Goal: Browse casually

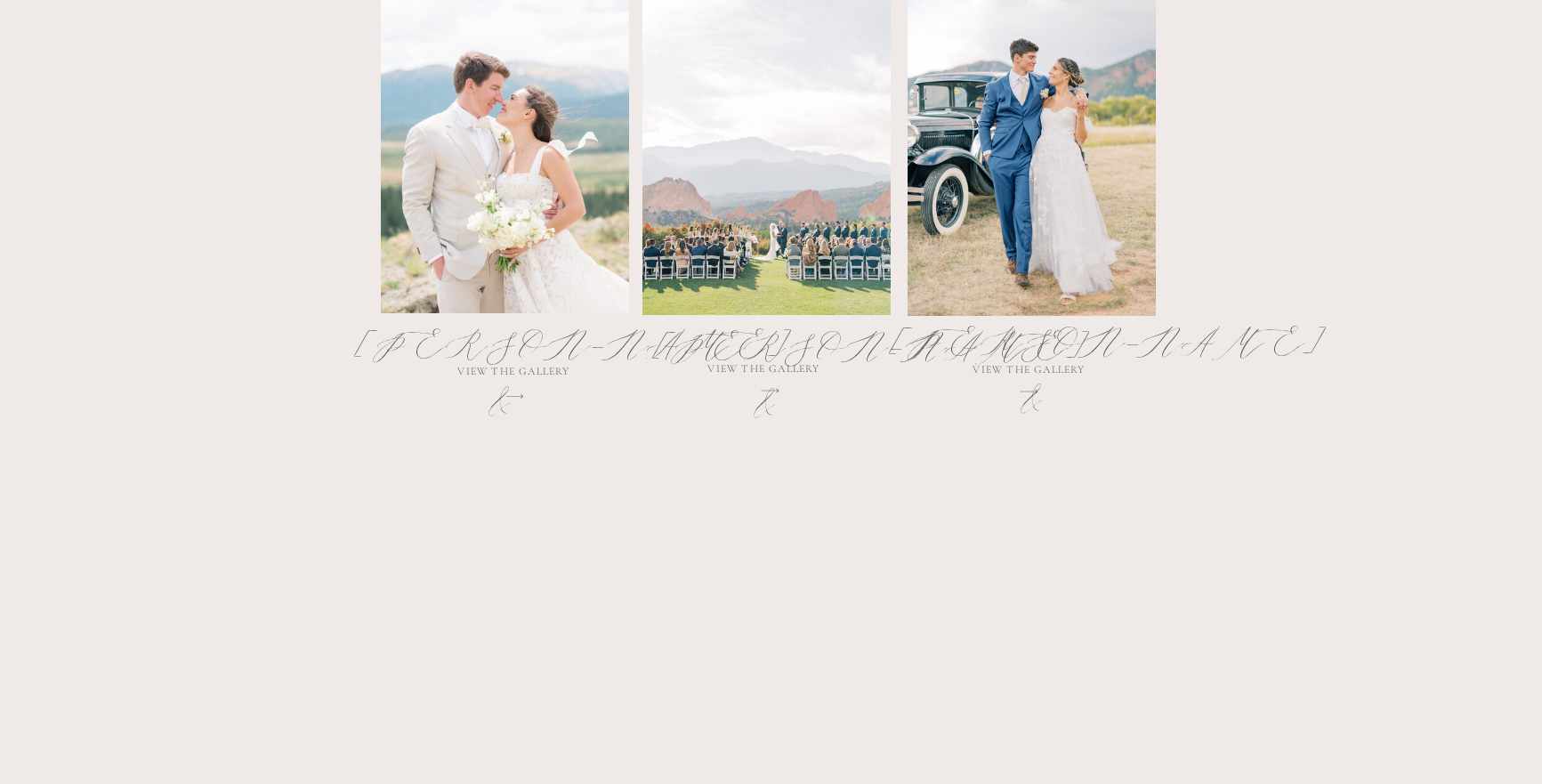
scroll to position [1095, 0]
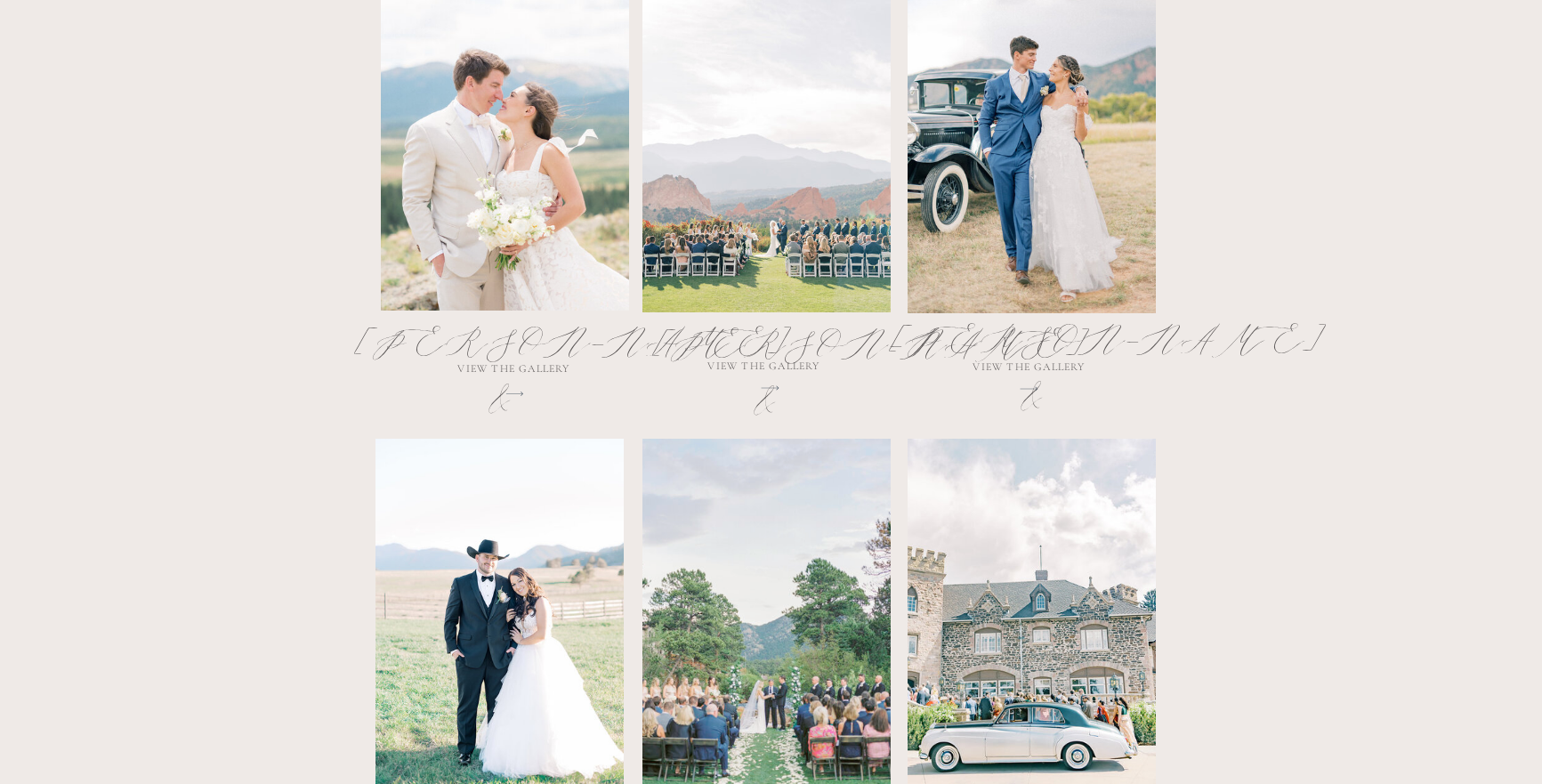
click at [534, 276] on div at bounding box center [505, 126] width 248 height 369
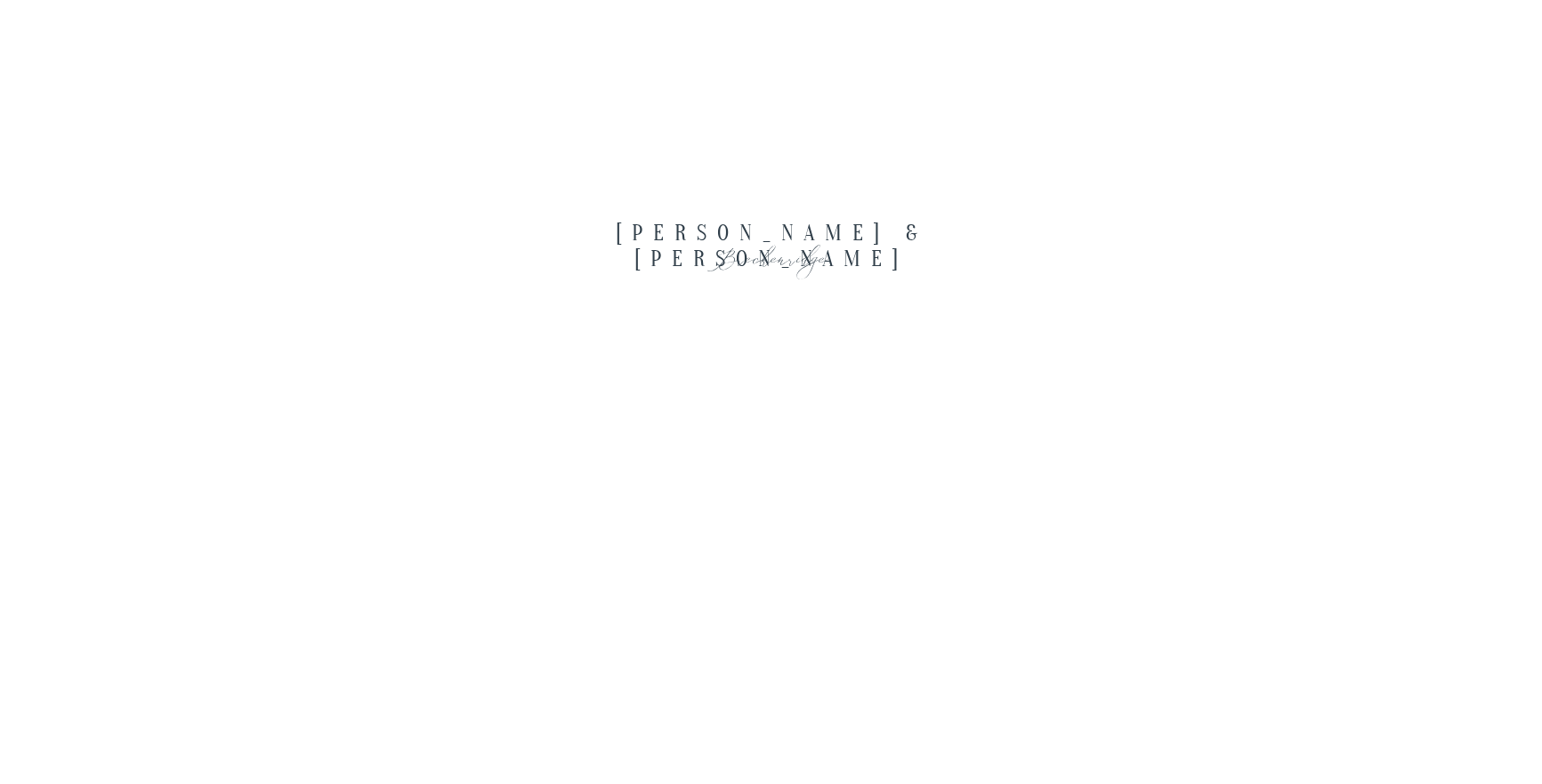
scroll to position [2935, 0]
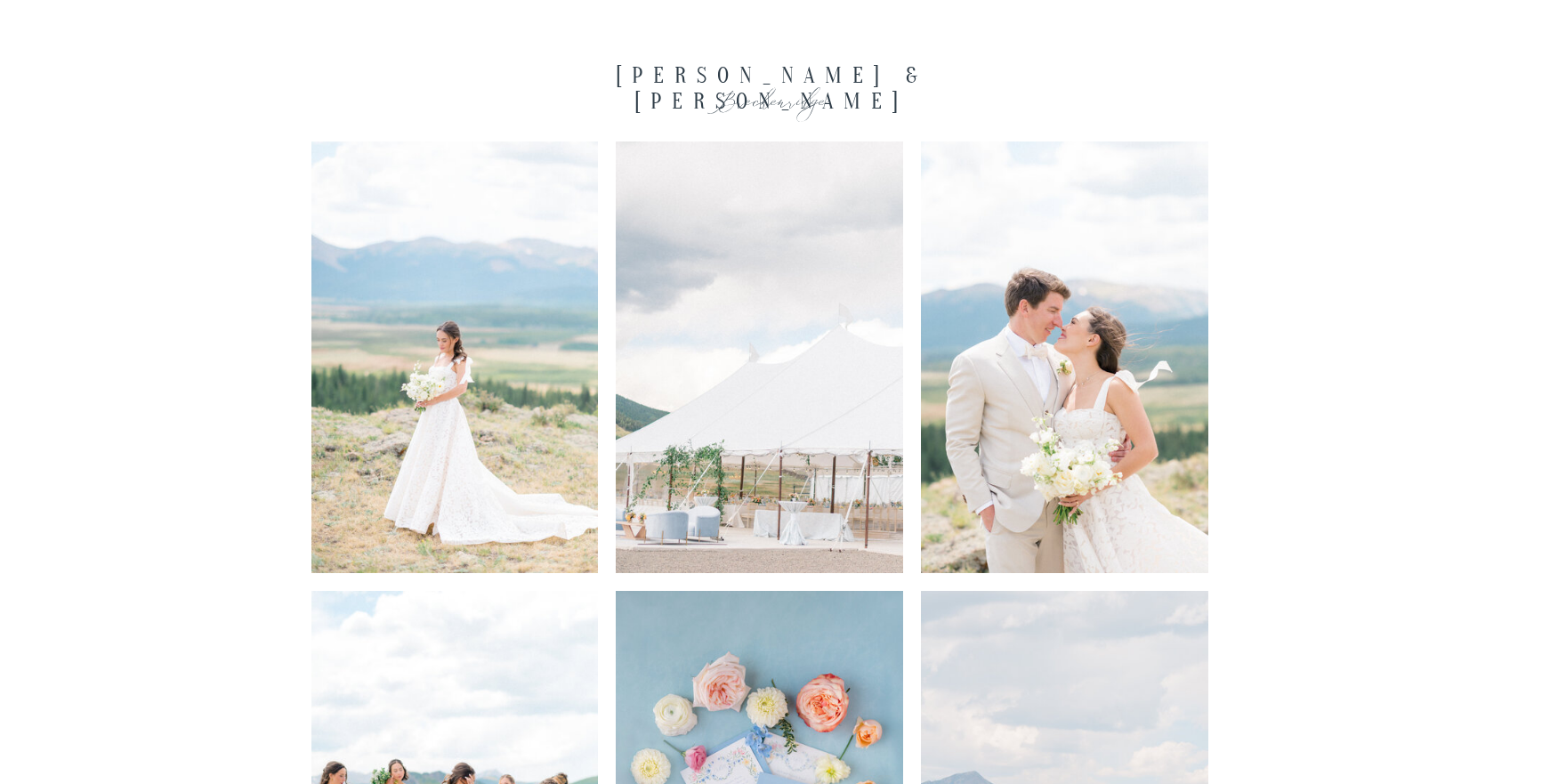
click at [515, 492] on img at bounding box center [455, 357] width 287 height 432
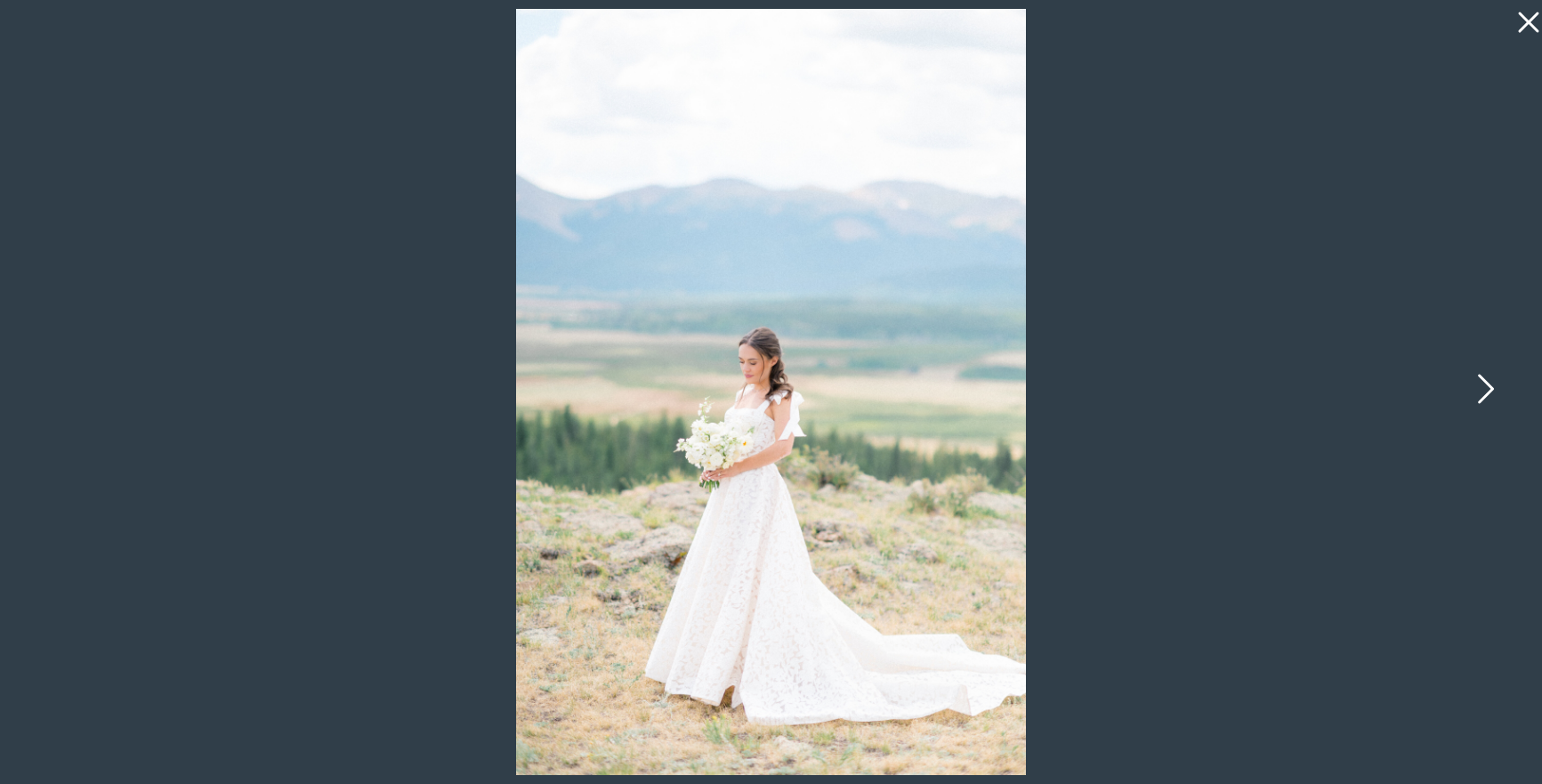
click at [1485, 385] on icon at bounding box center [1484, 392] width 45 height 54
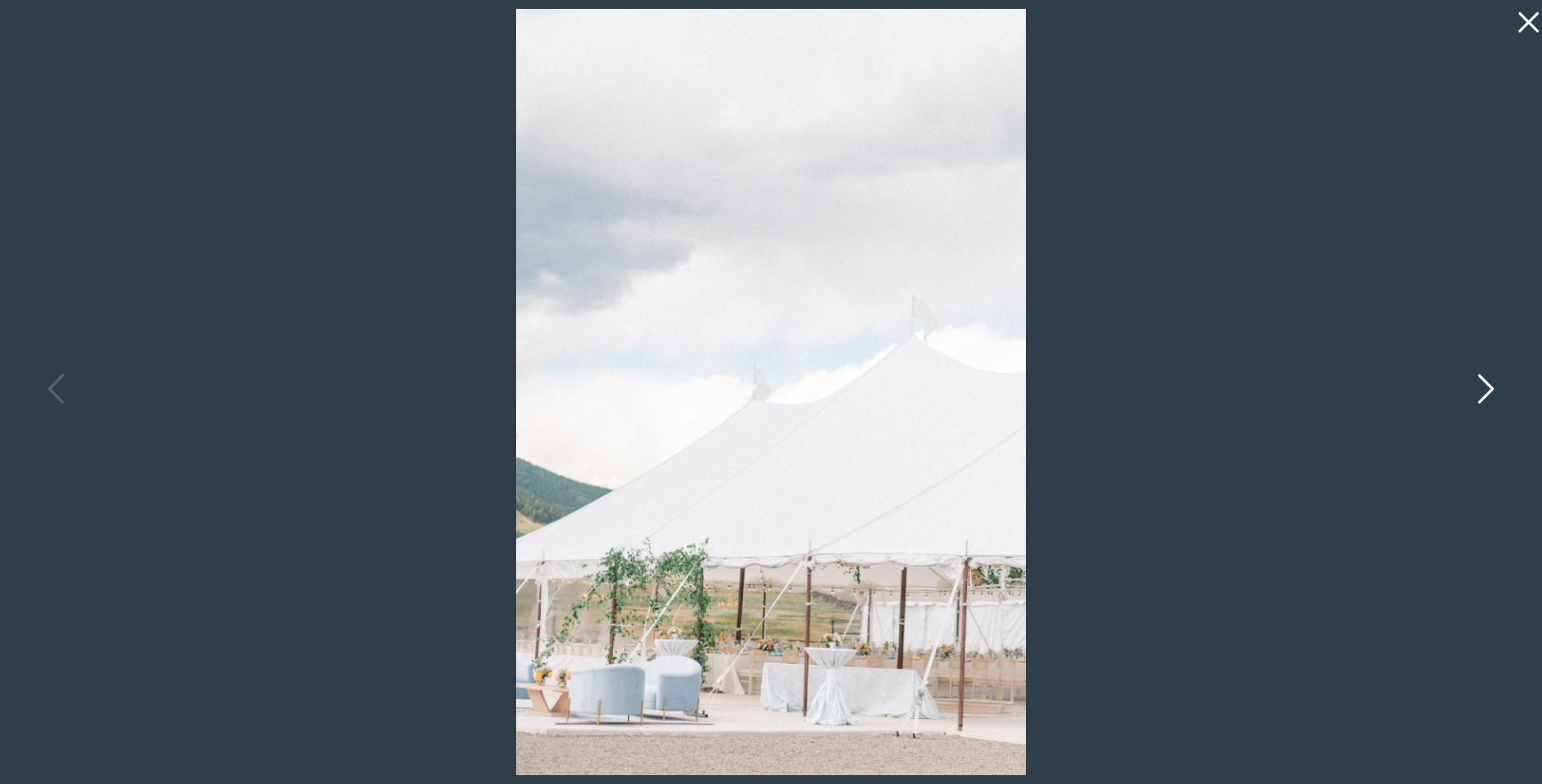
click at [1485, 386] on icon at bounding box center [1484, 392] width 45 height 54
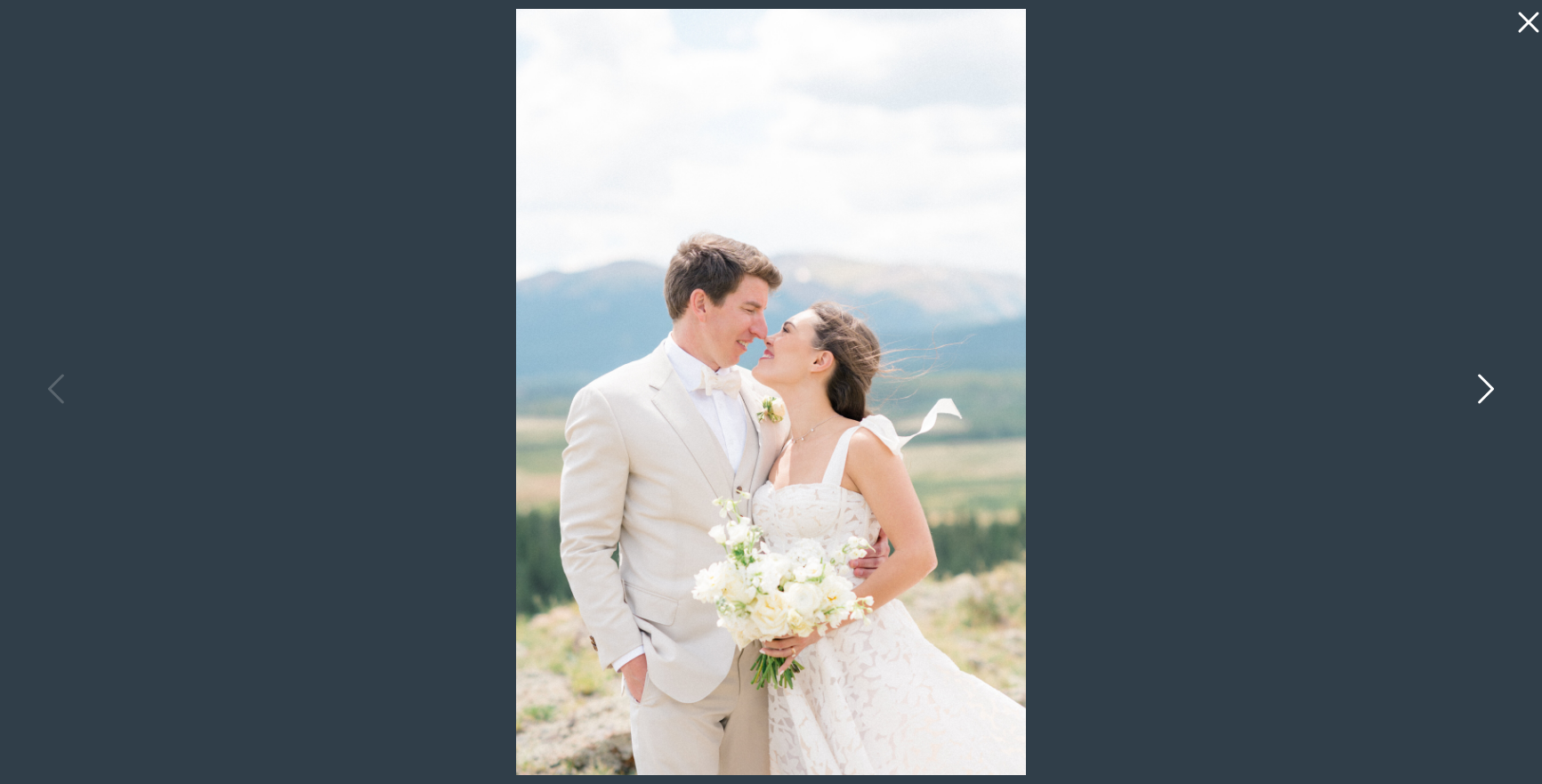
click at [1485, 386] on icon at bounding box center [1484, 392] width 45 height 54
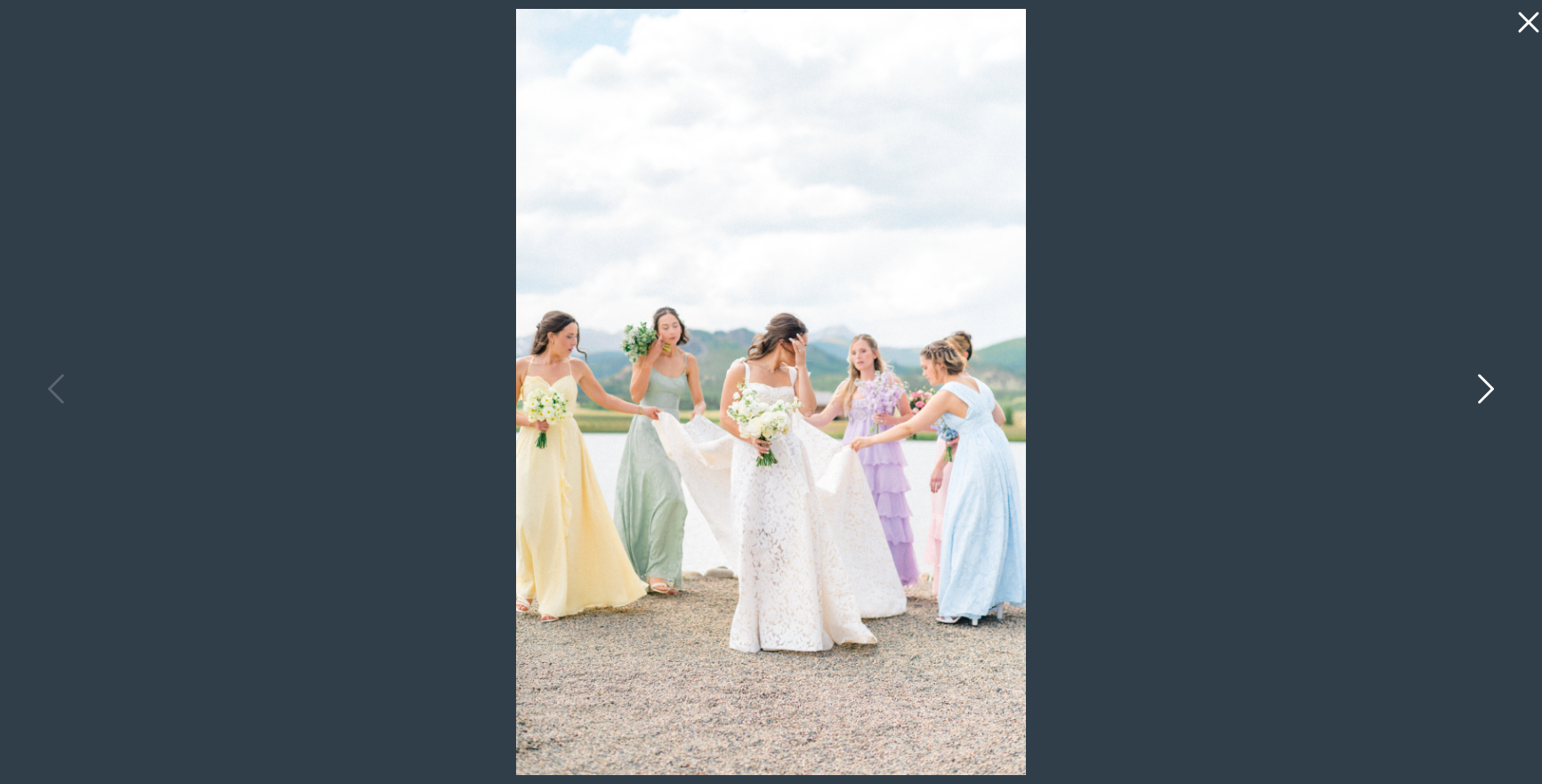
click at [1486, 387] on icon at bounding box center [1484, 392] width 45 height 54
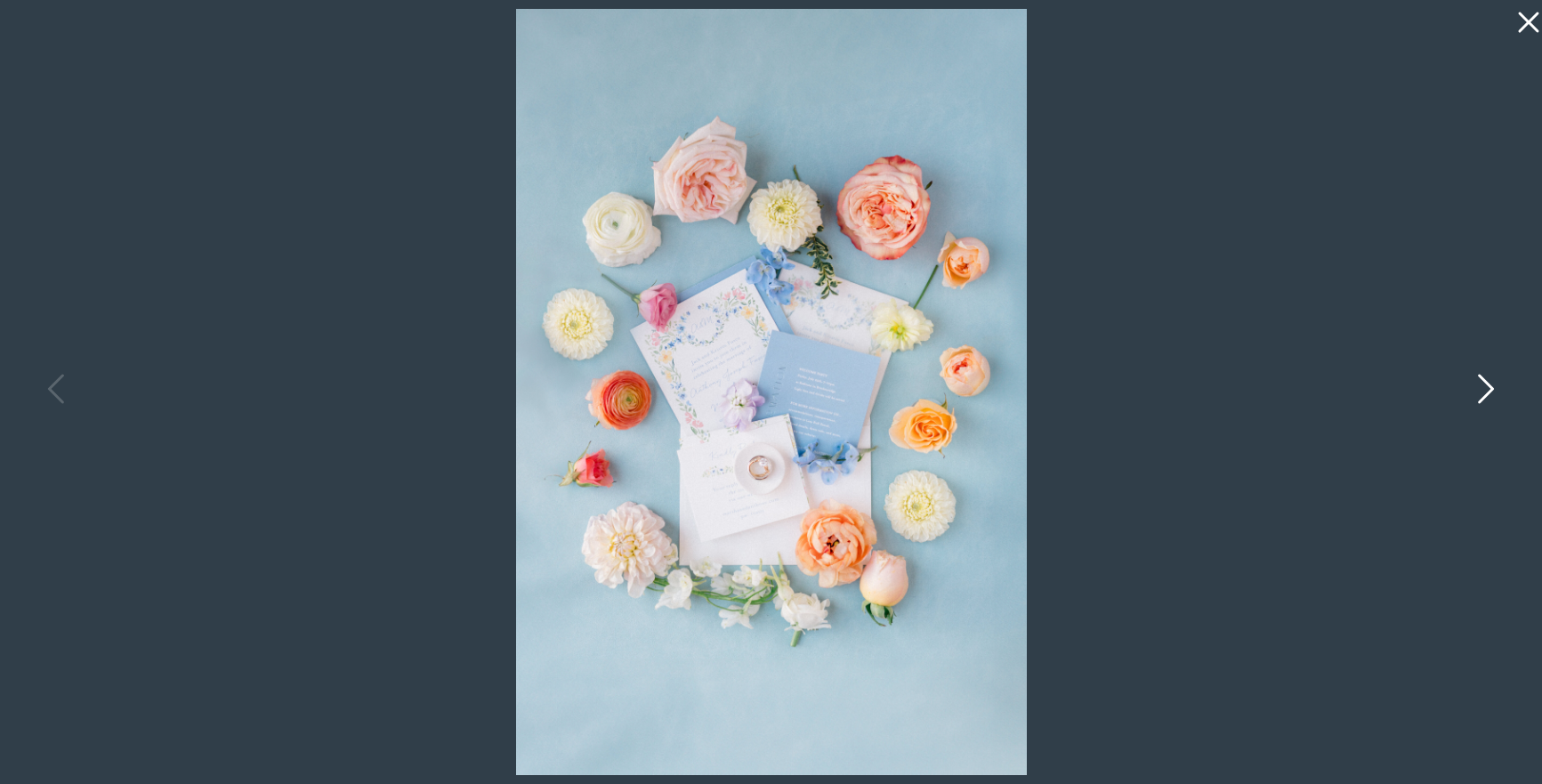
click at [1486, 387] on icon at bounding box center [1484, 392] width 45 height 54
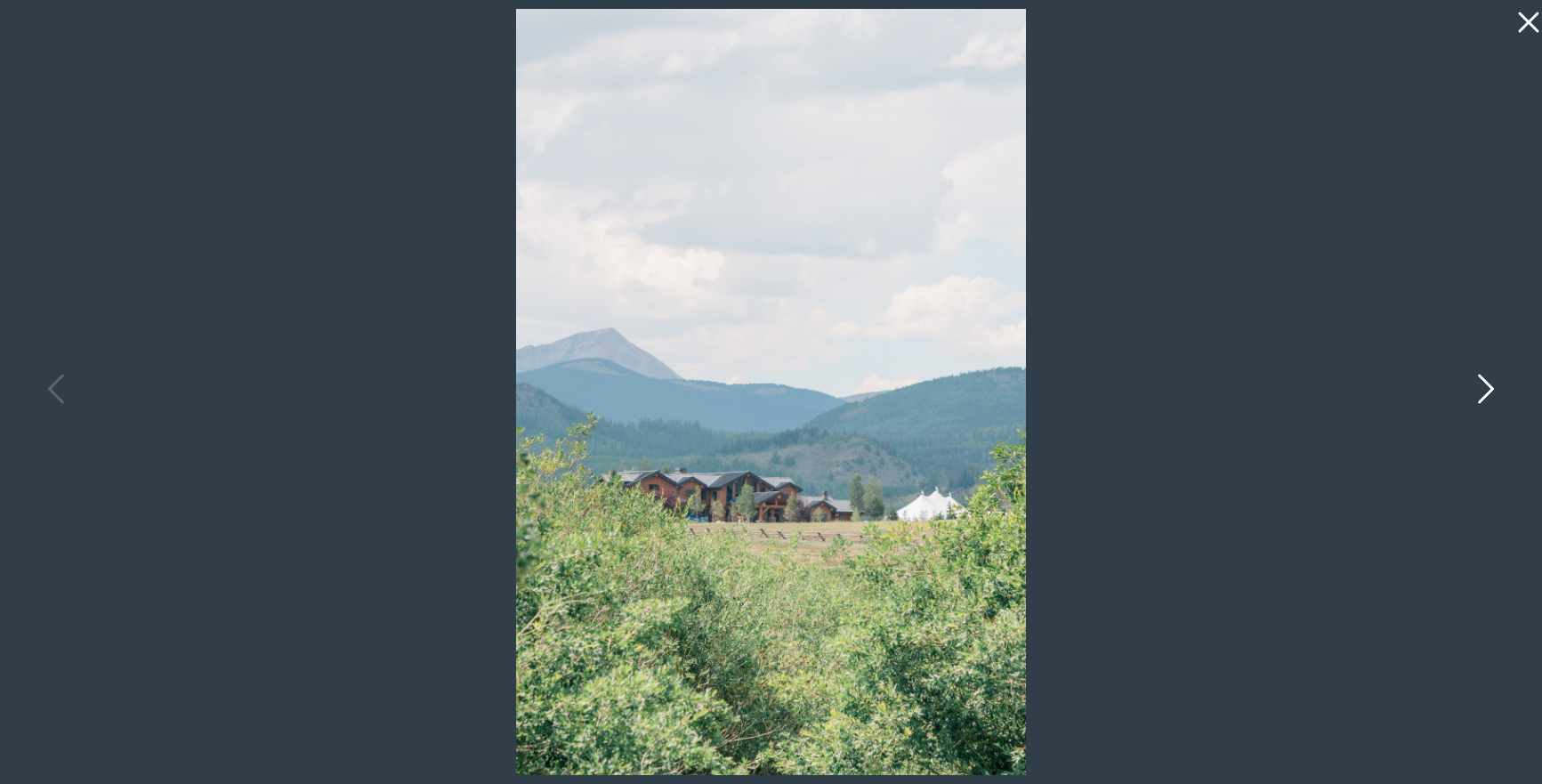
click at [1486, 387] on icon at bounding box center [1484, 392] width 45 height 54
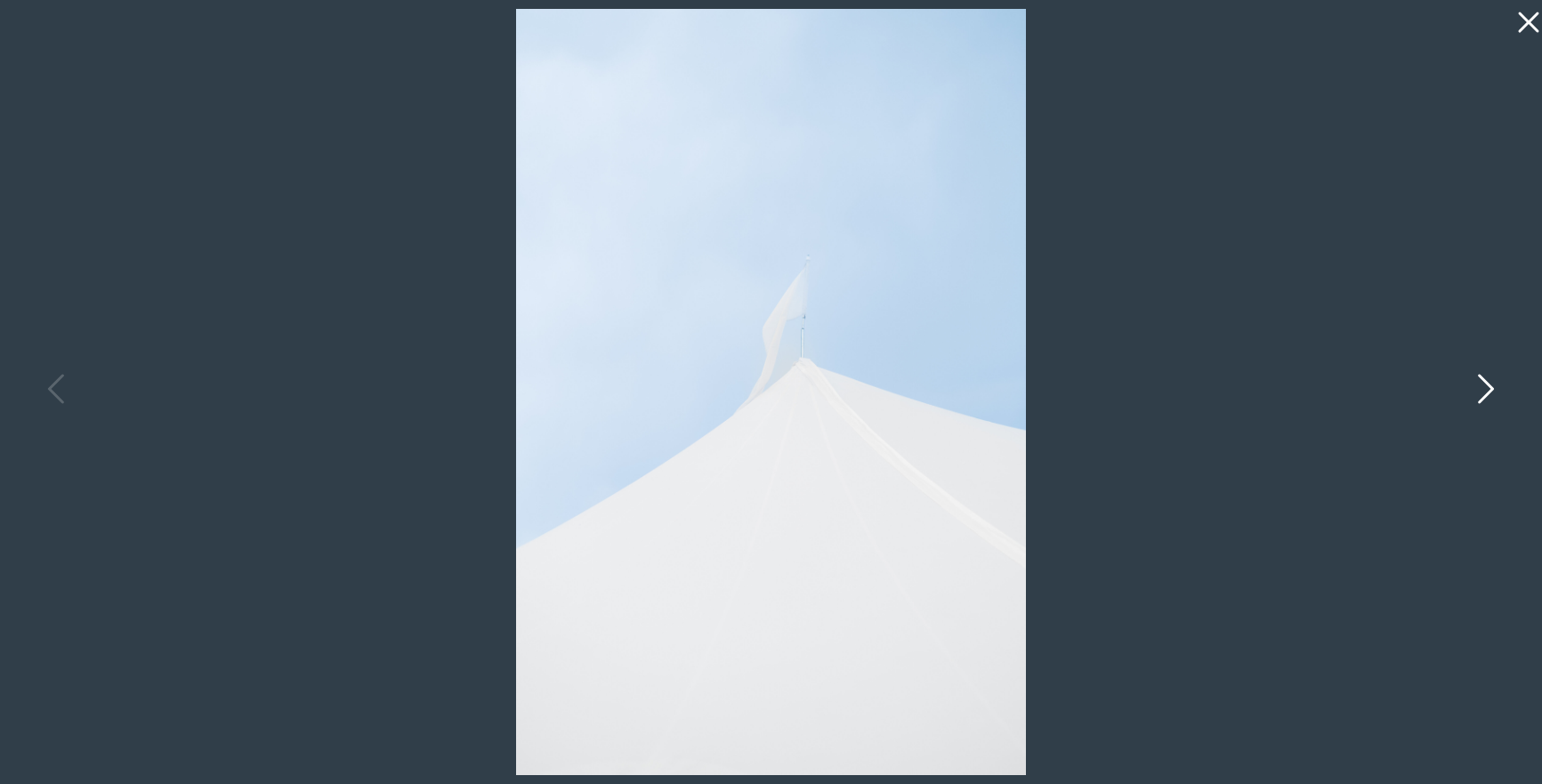
click at [1486, 387] on icon at bounding box center [1484, 392] width 45 height 54
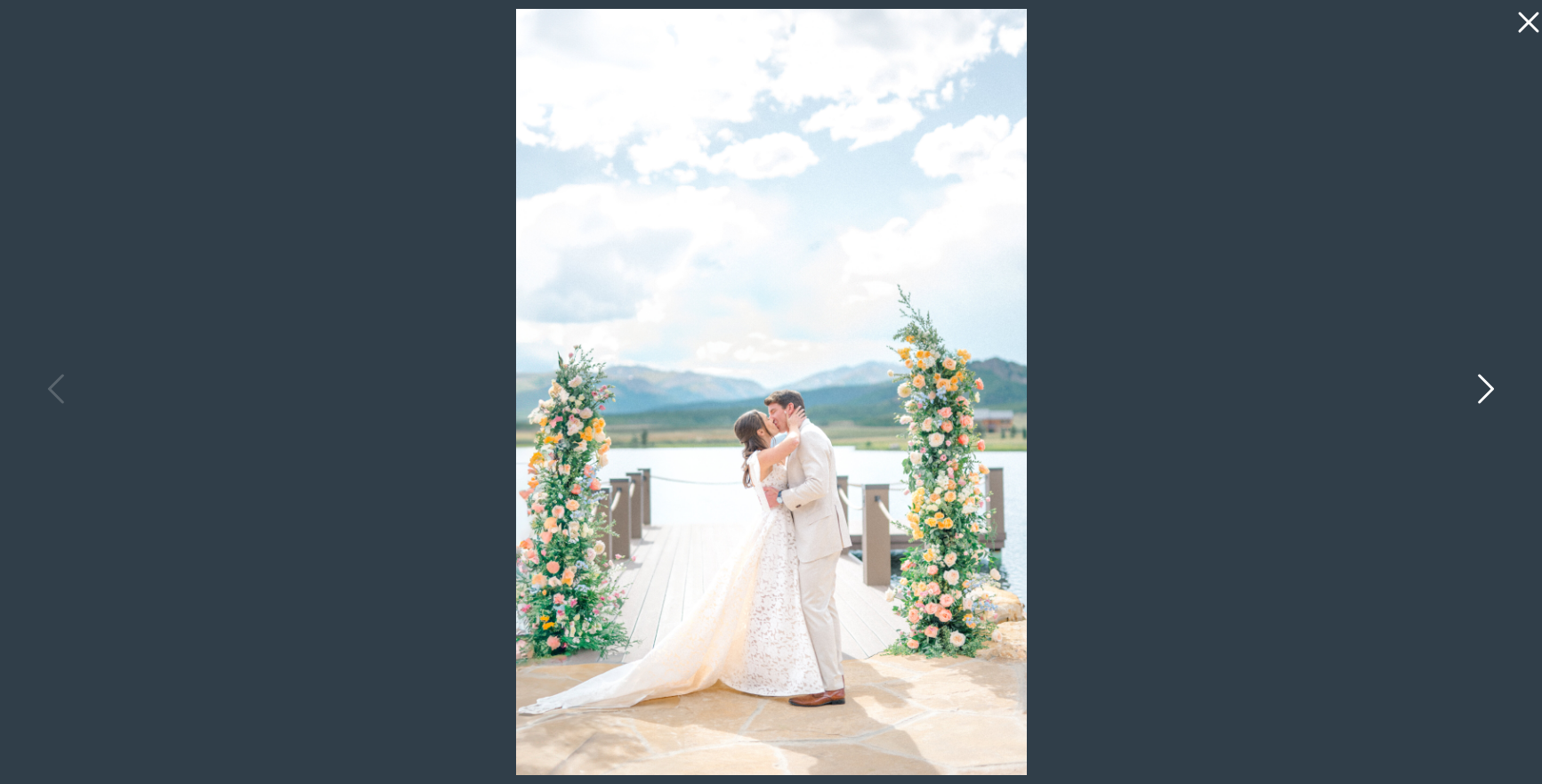
click at [1486, 390] on icon at bounding box center [1484, 392] width 45 height 54
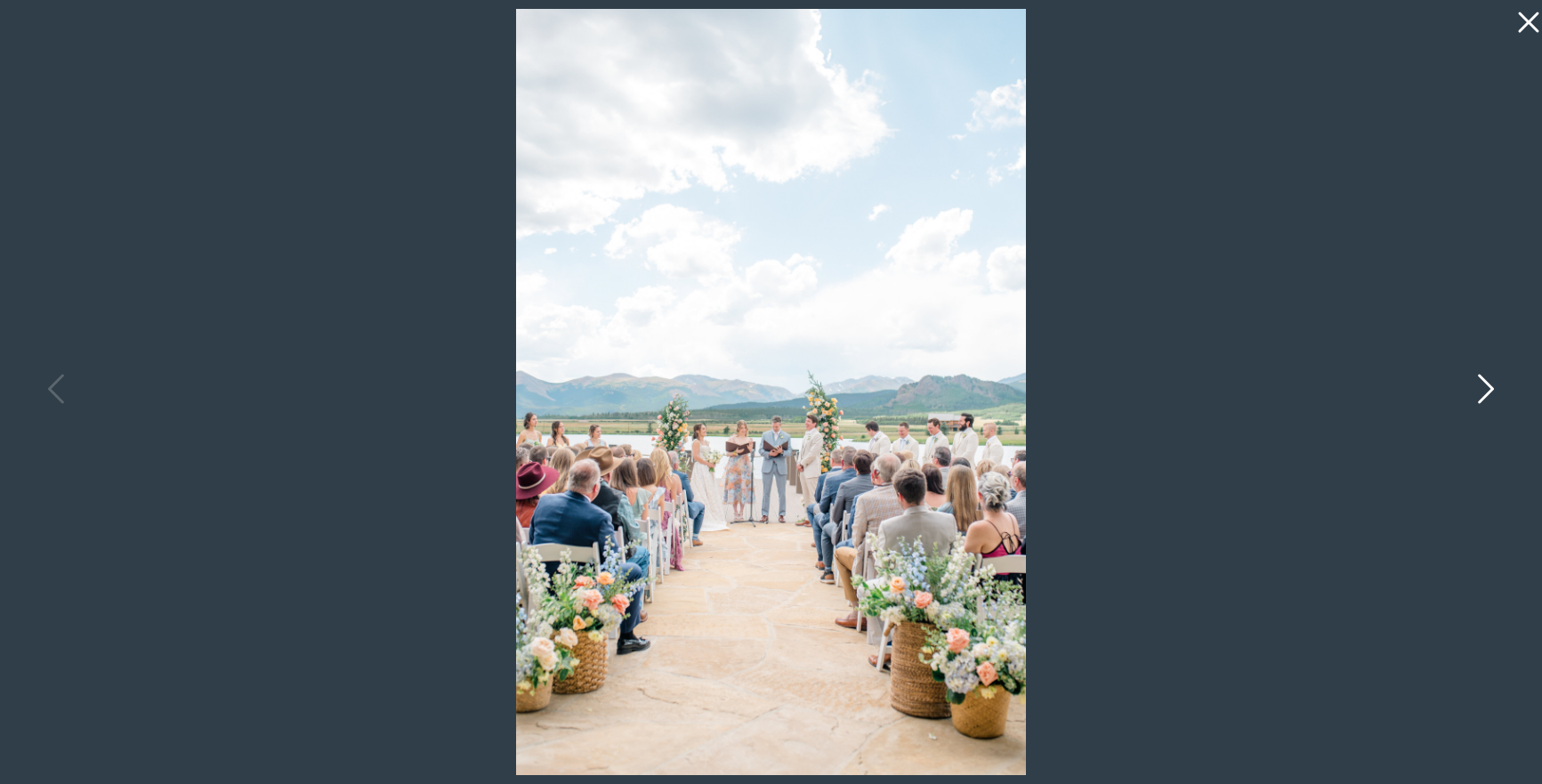
click at [1486, 391] on icon at bounding box center [1484, 392] width 45 height 54
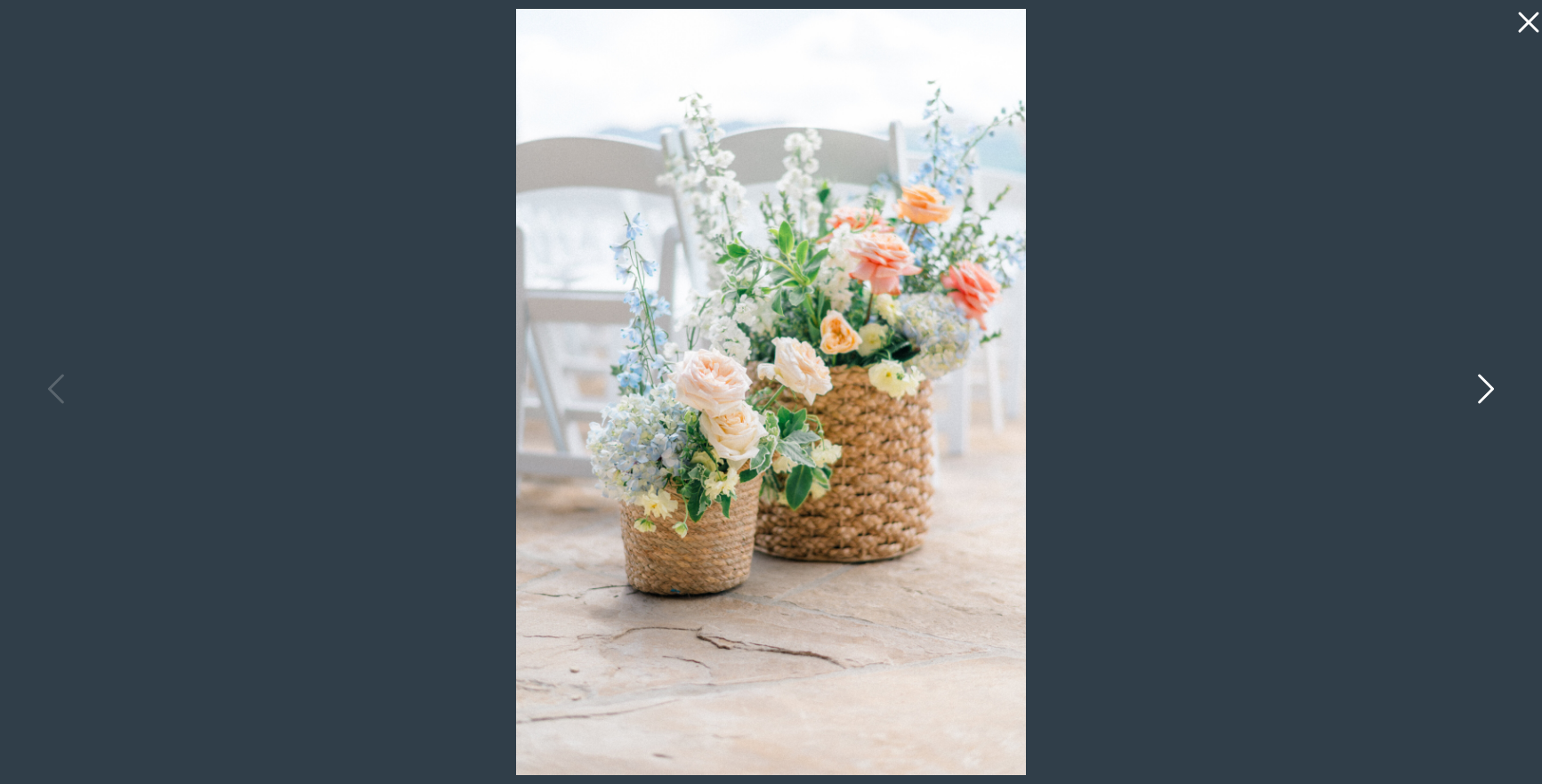
click at [1486, 391] on icon at bounding box center [1484, 392] width 45 height 54
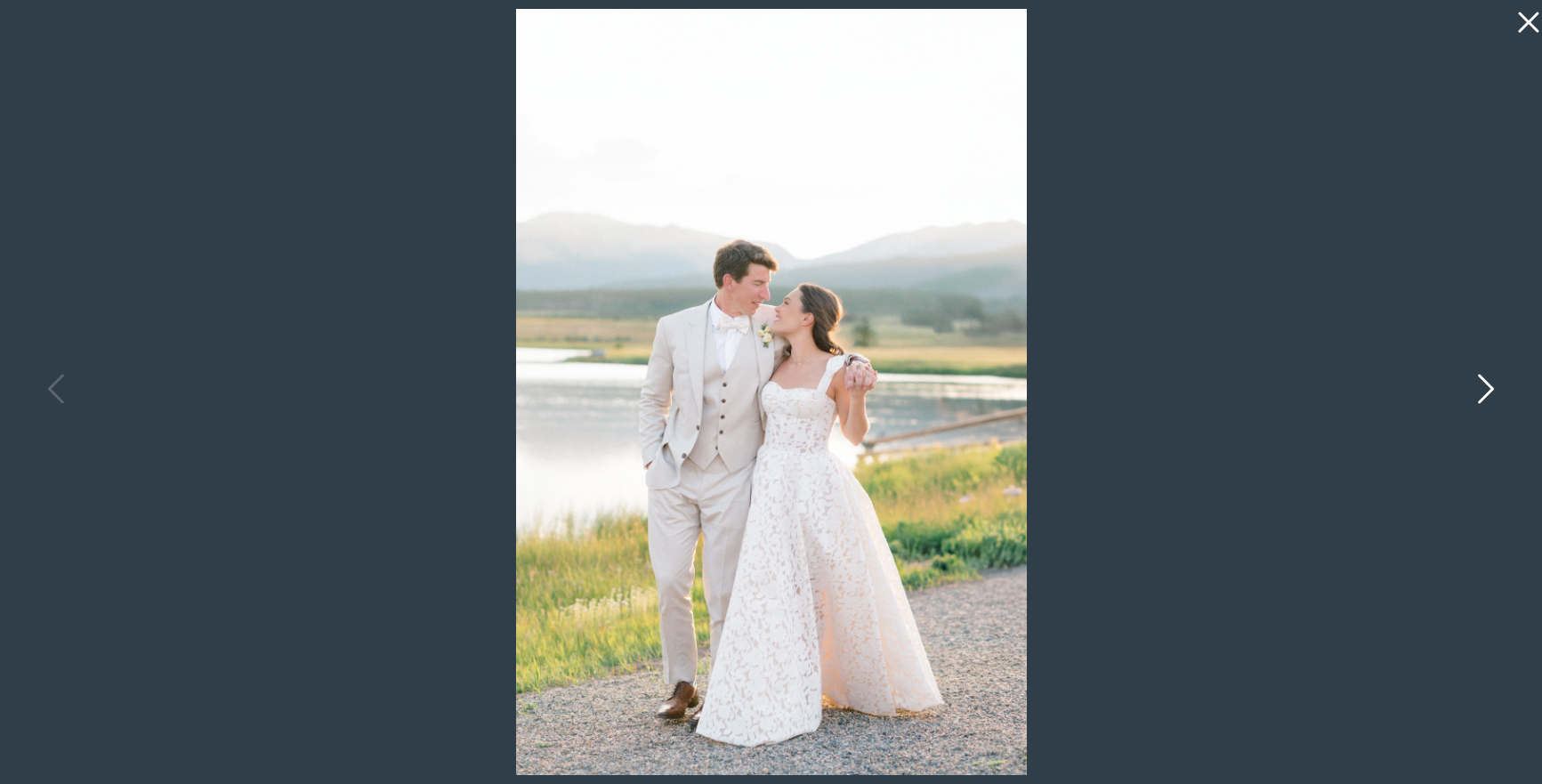
click at [1486, 392] on icon at bounding box center [1484, 392] width 45 height 54
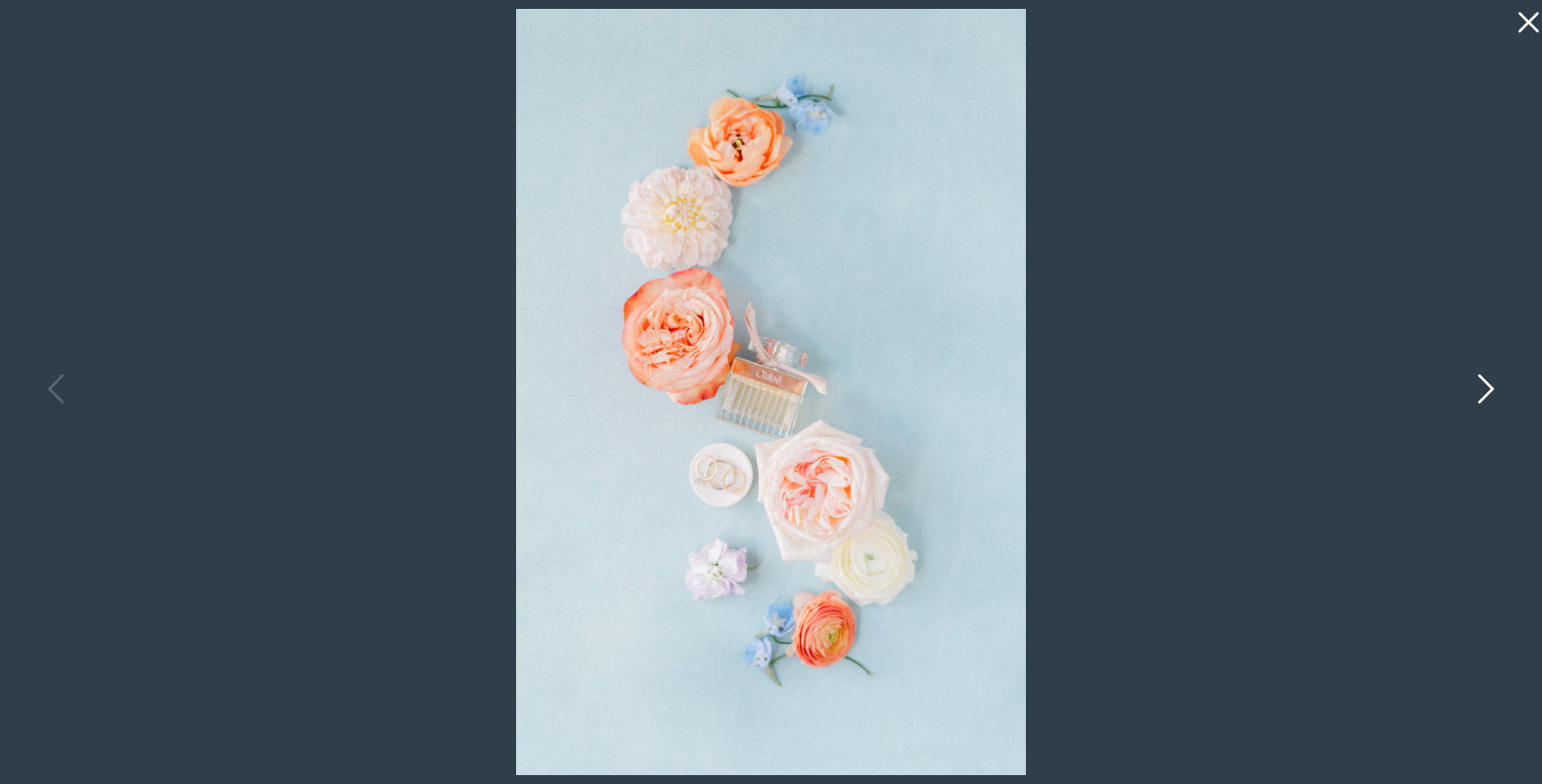
click at [1486, 392] on icon at bounding box center [1484, 392] width 45 height 54
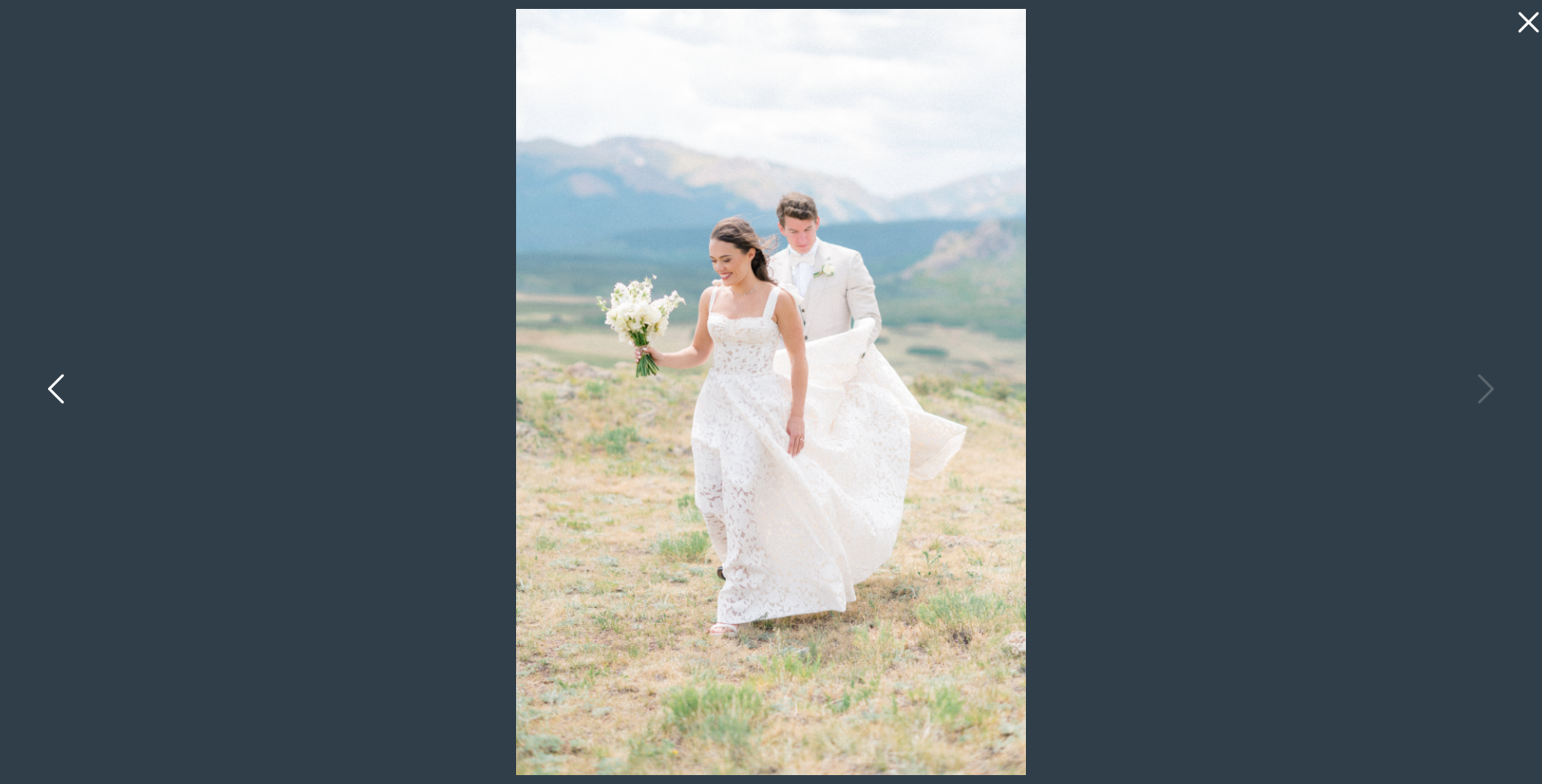
click at [63, 386] on icon at bounding box center [58, 392] width 45 height 54
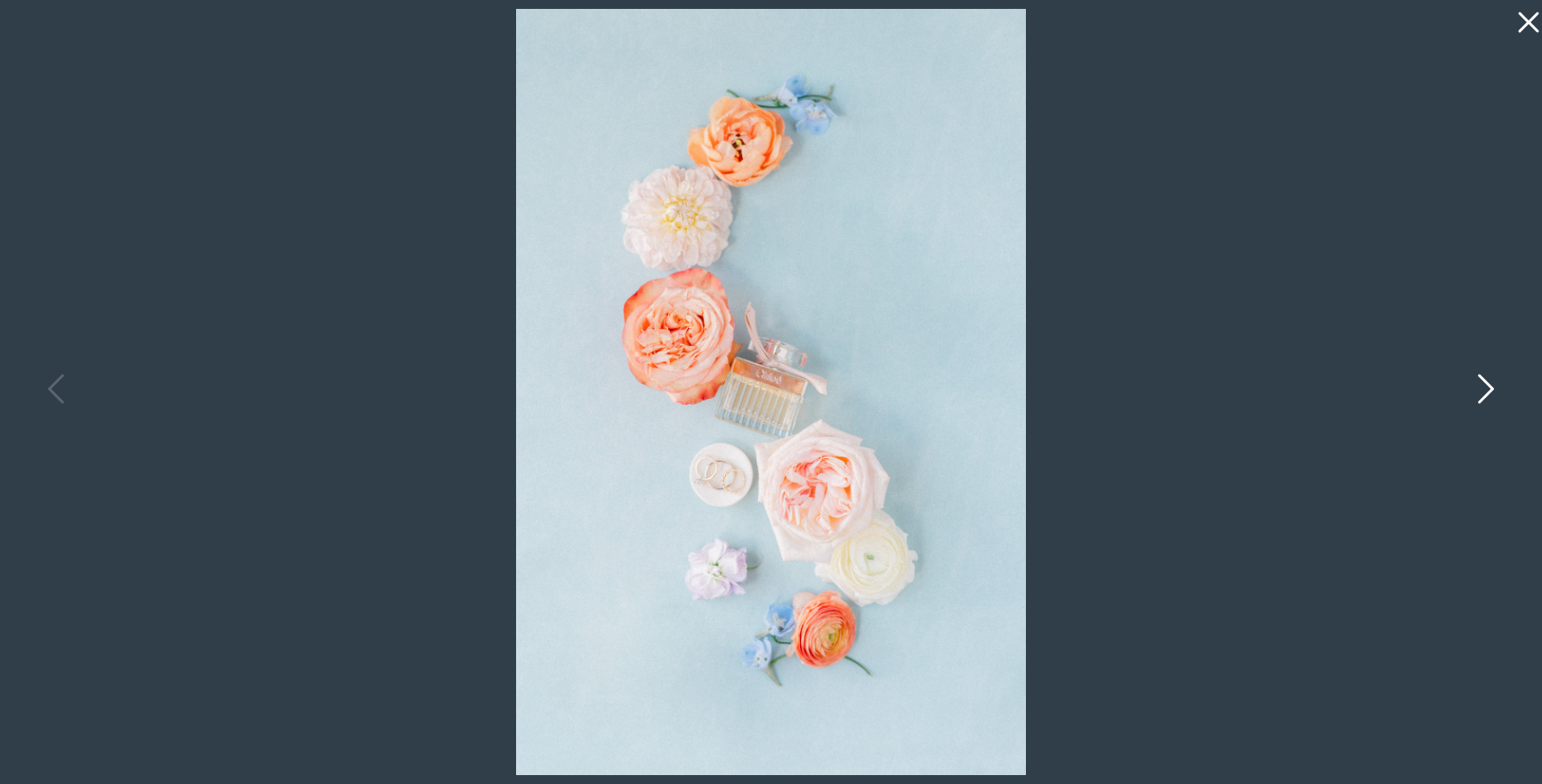
click at [1487, 392] on icon at bounding box center [1485, 389] width 16 height 29
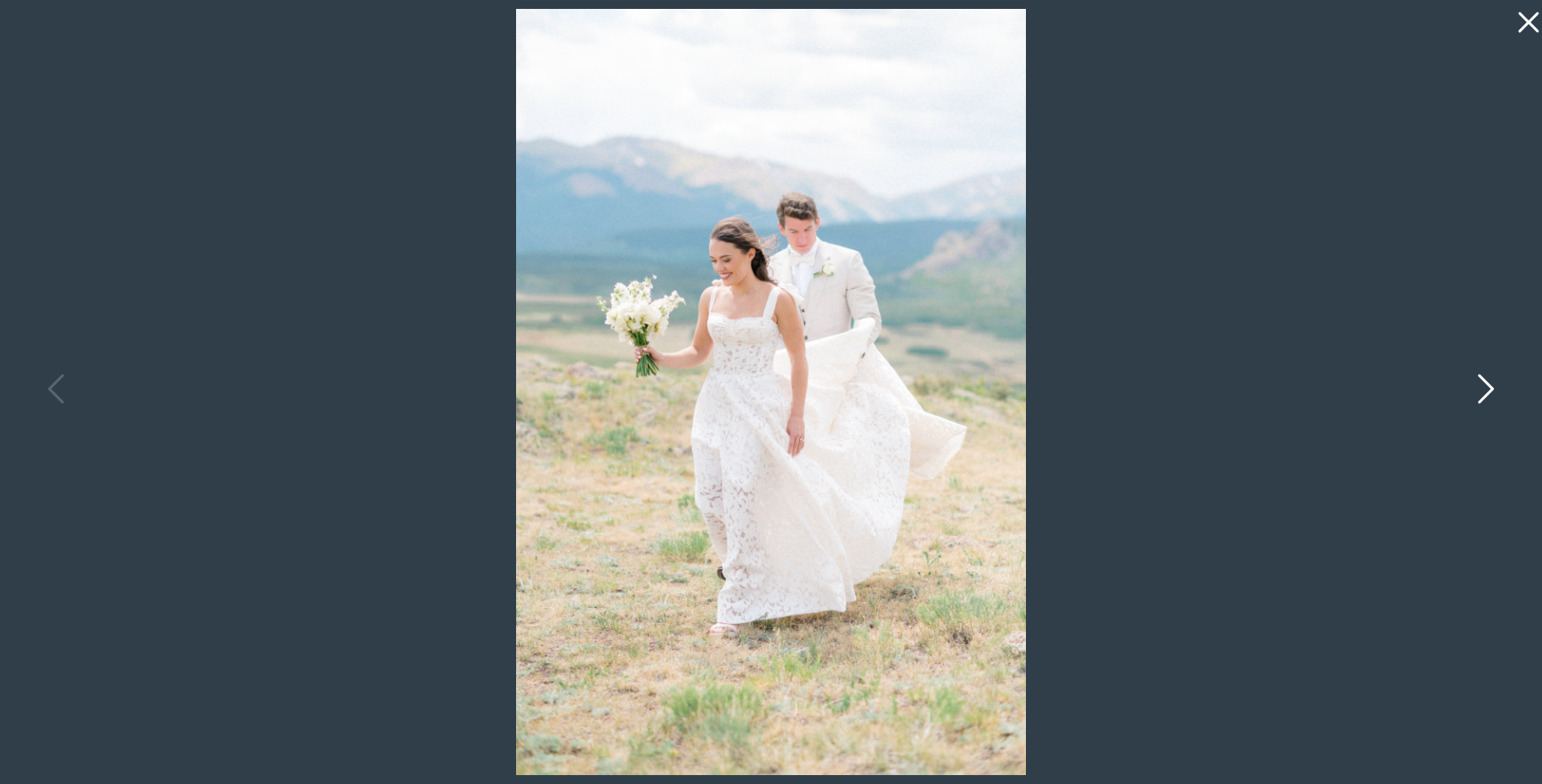
click at [1487, 392] on icon at bounding box center [1485, 389] width 16 height 29
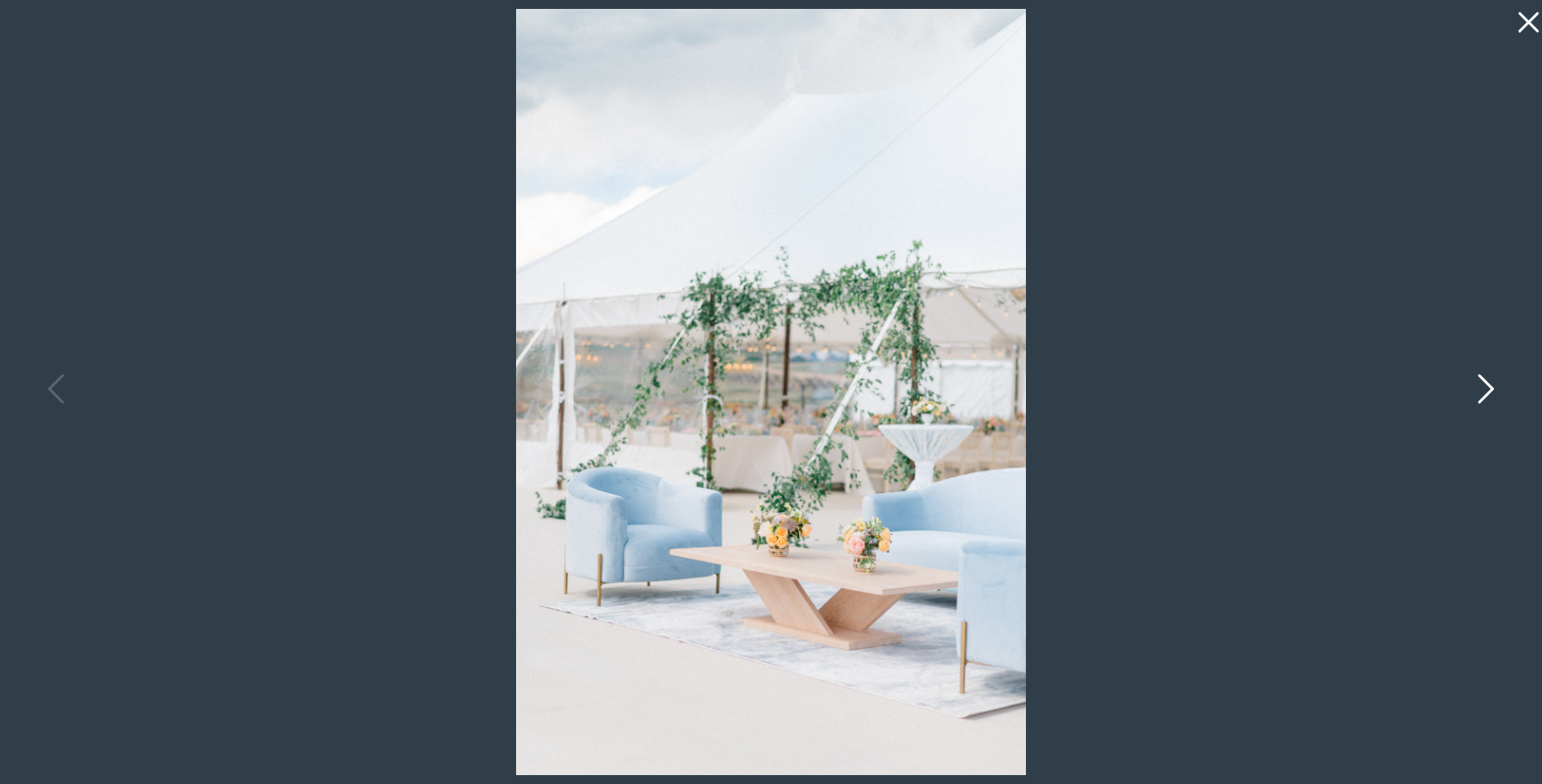
click at [1487, 392] on icon at bounding box center [1485, 389] width 16 height 29
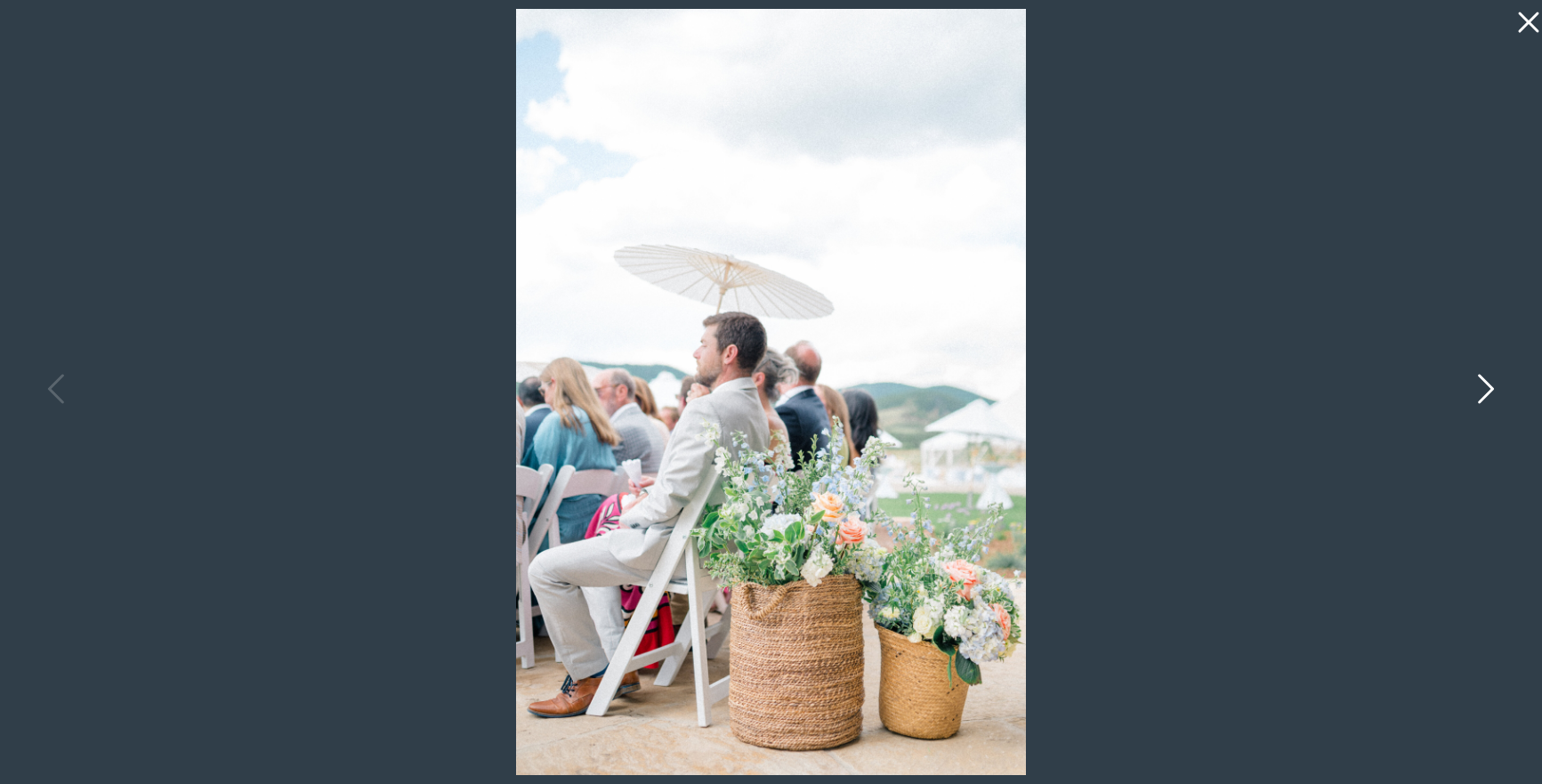
click at [1487, 394] on icon at bounding box center [1485, 389] width 16 height 29
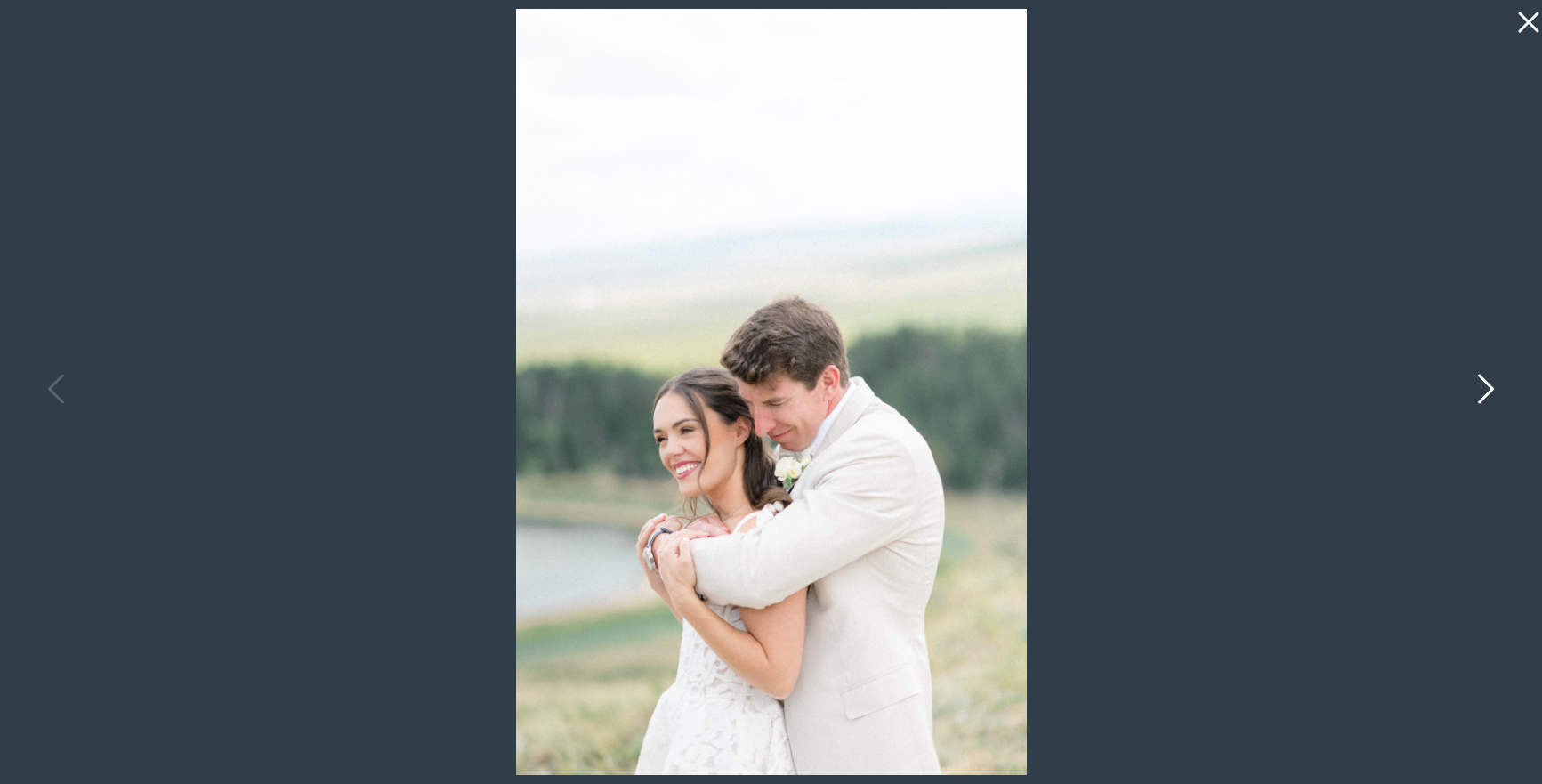
click at [1487, 394] on icon at bounding box center [1485, 389] width 16 height 29
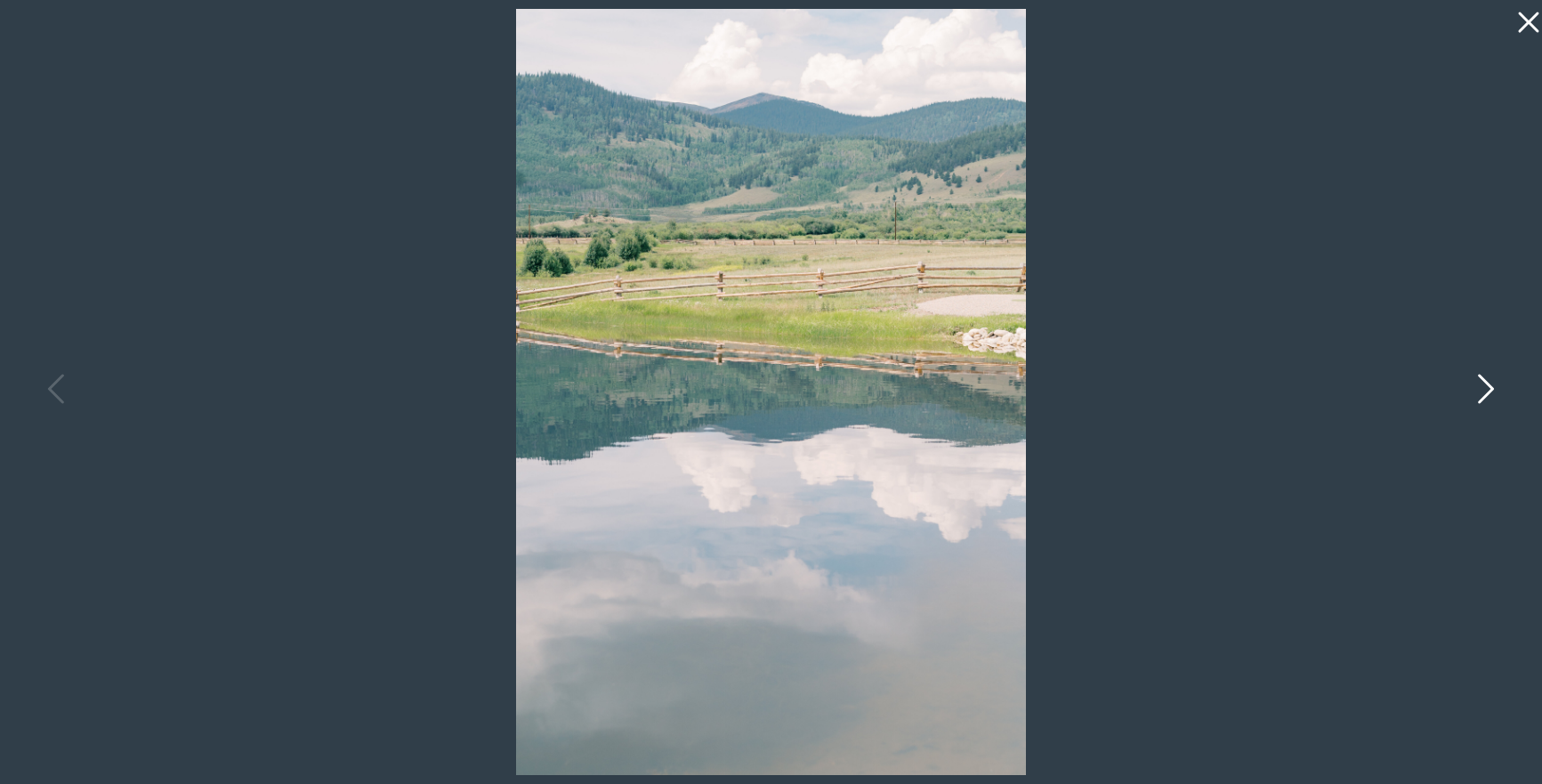
click at [1487, 395] on icon at bounding box center [1484, 392] width 45 height 54
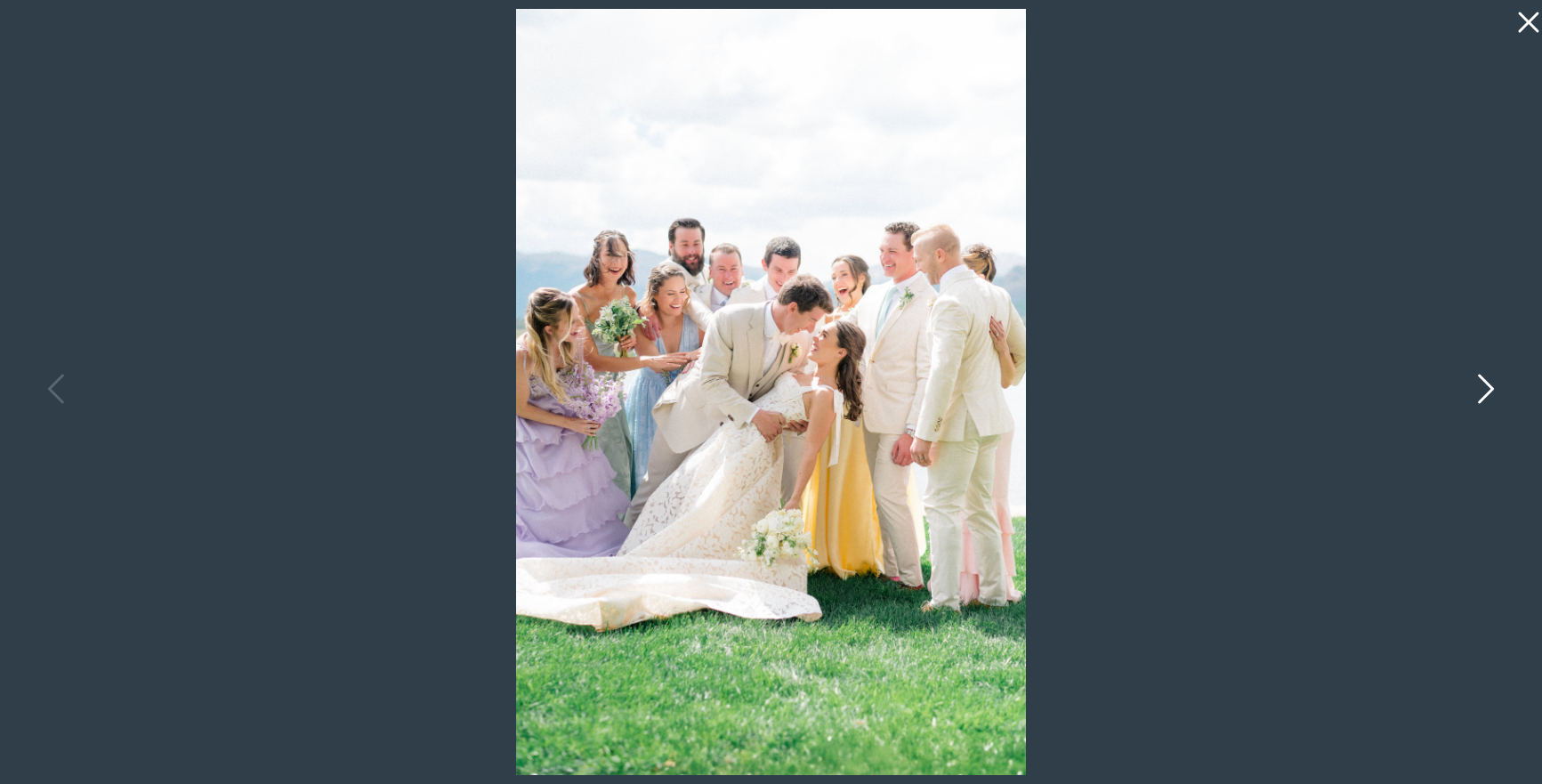
click at [1487, 396] on icon at bounding box center [1484, 392] width 45 height 54
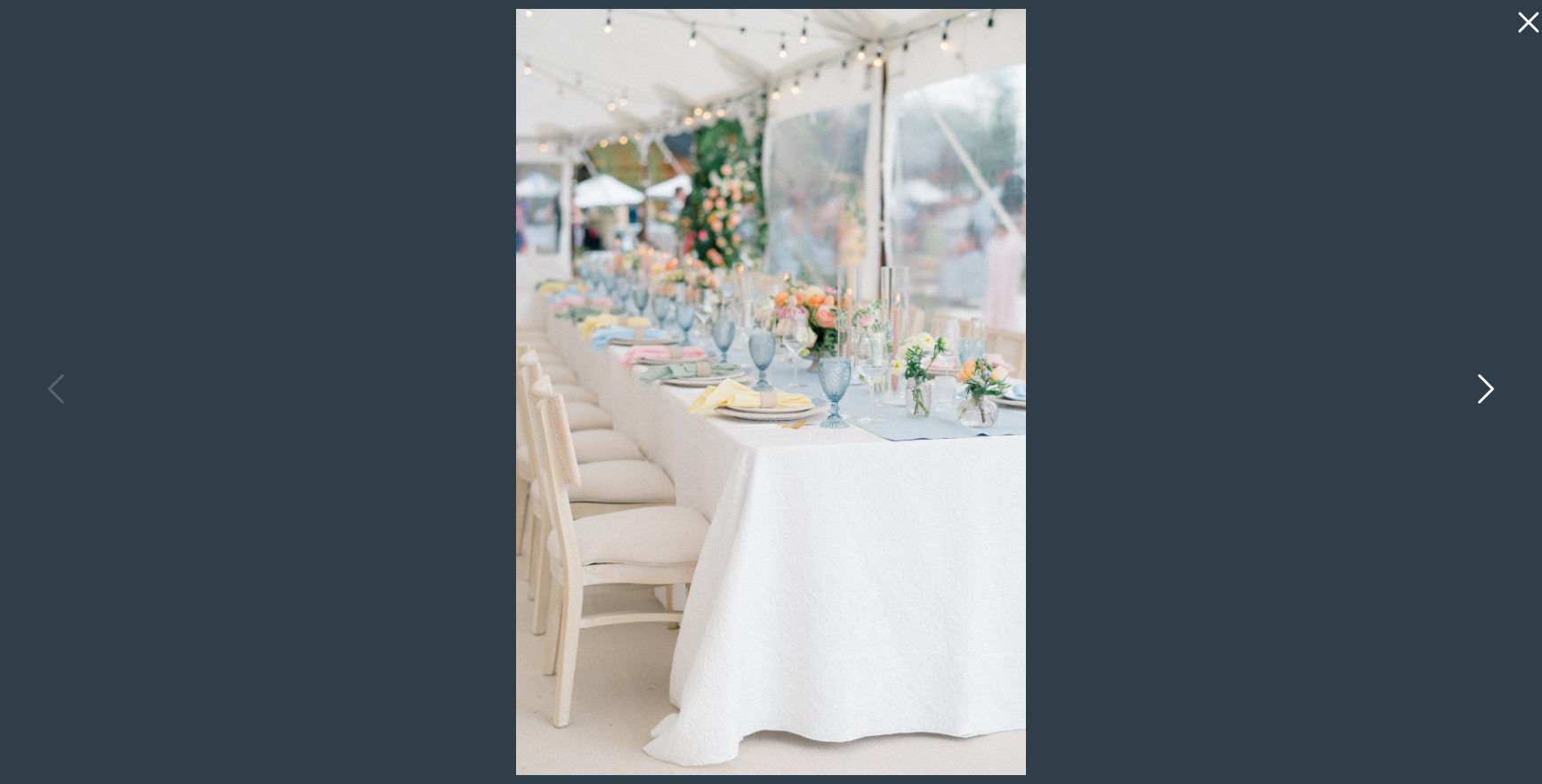
click at [1488, 397] on icon at bounding box center [1484, 392] width 45 height 54
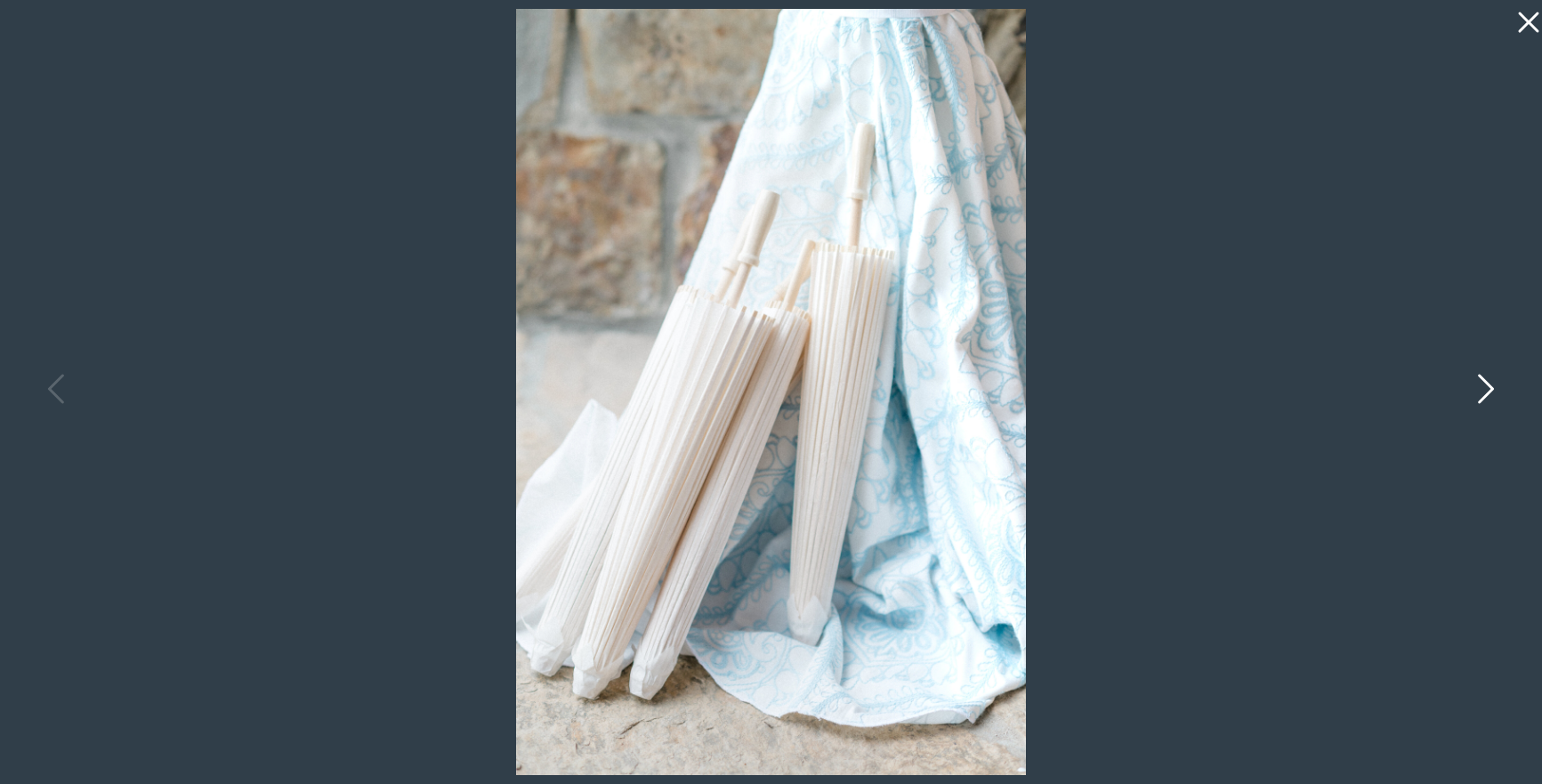
click at [1488, 399] on icon at bounding box center [1484, 392] width 45 height 54
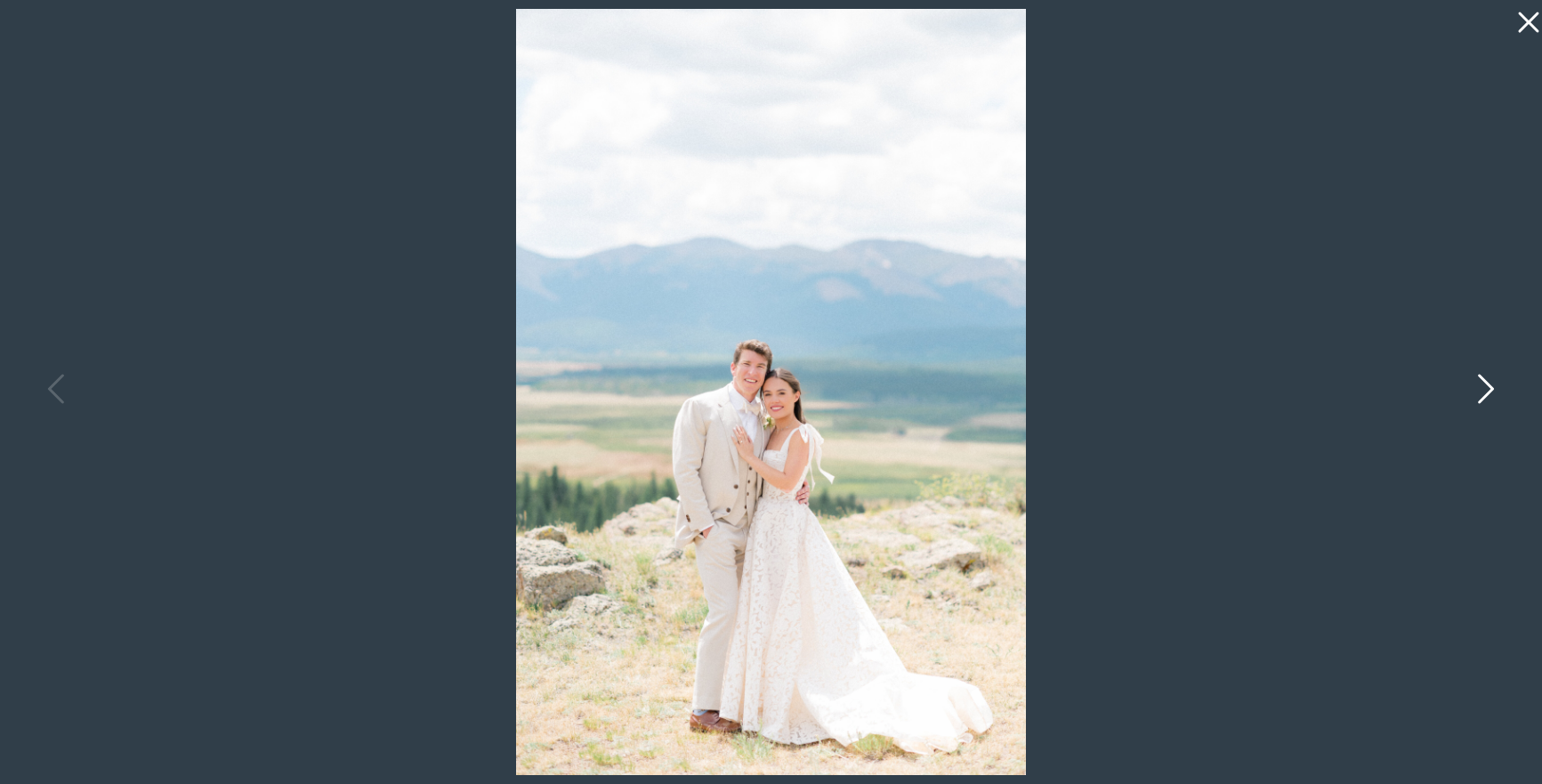
click at [1488, 401] on icon at bounding box center [1484, 392] width 45 height 54
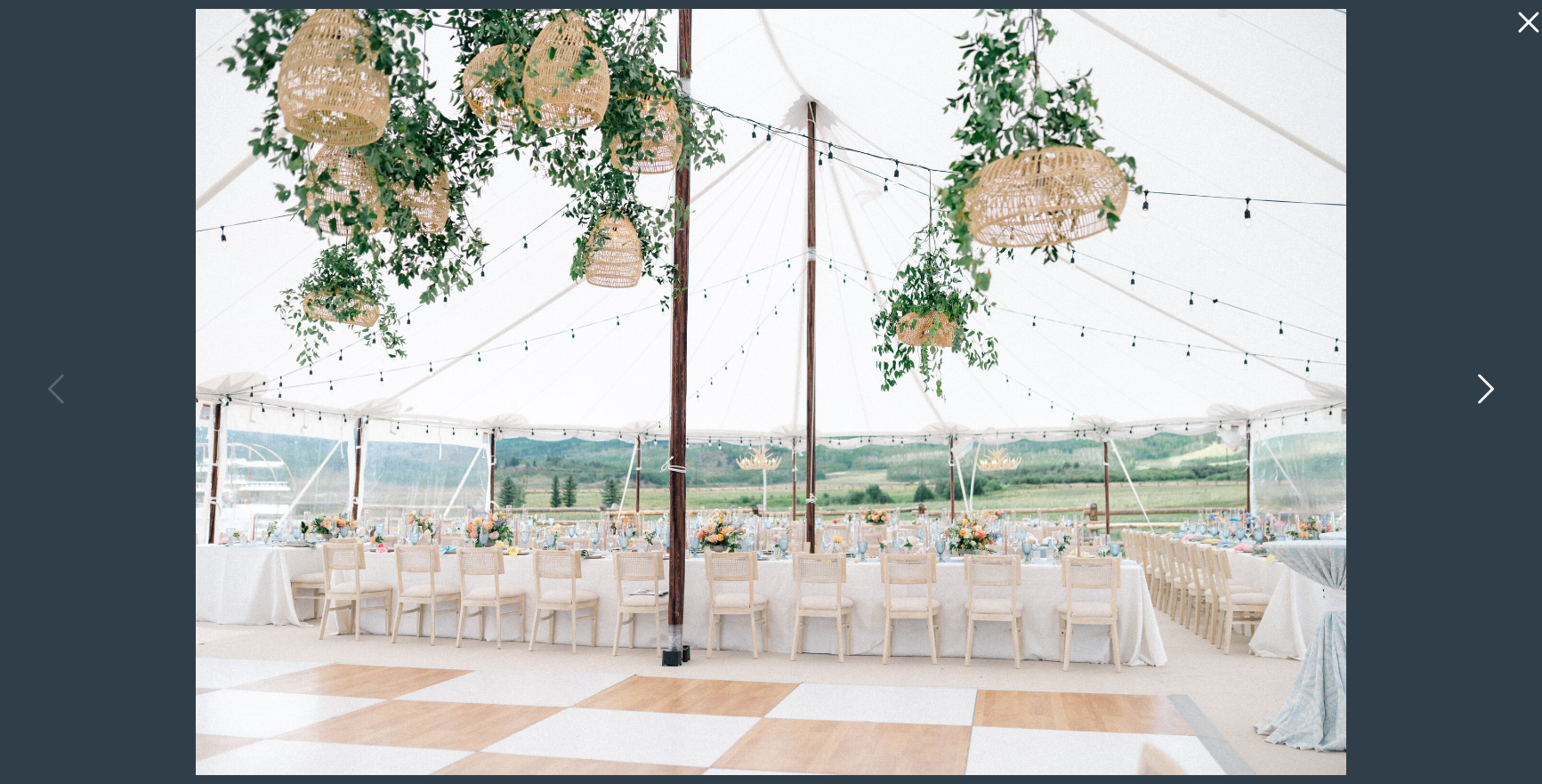
click at [1484, 392] on icon at bounding box center [1484, 392] width 45 height 54
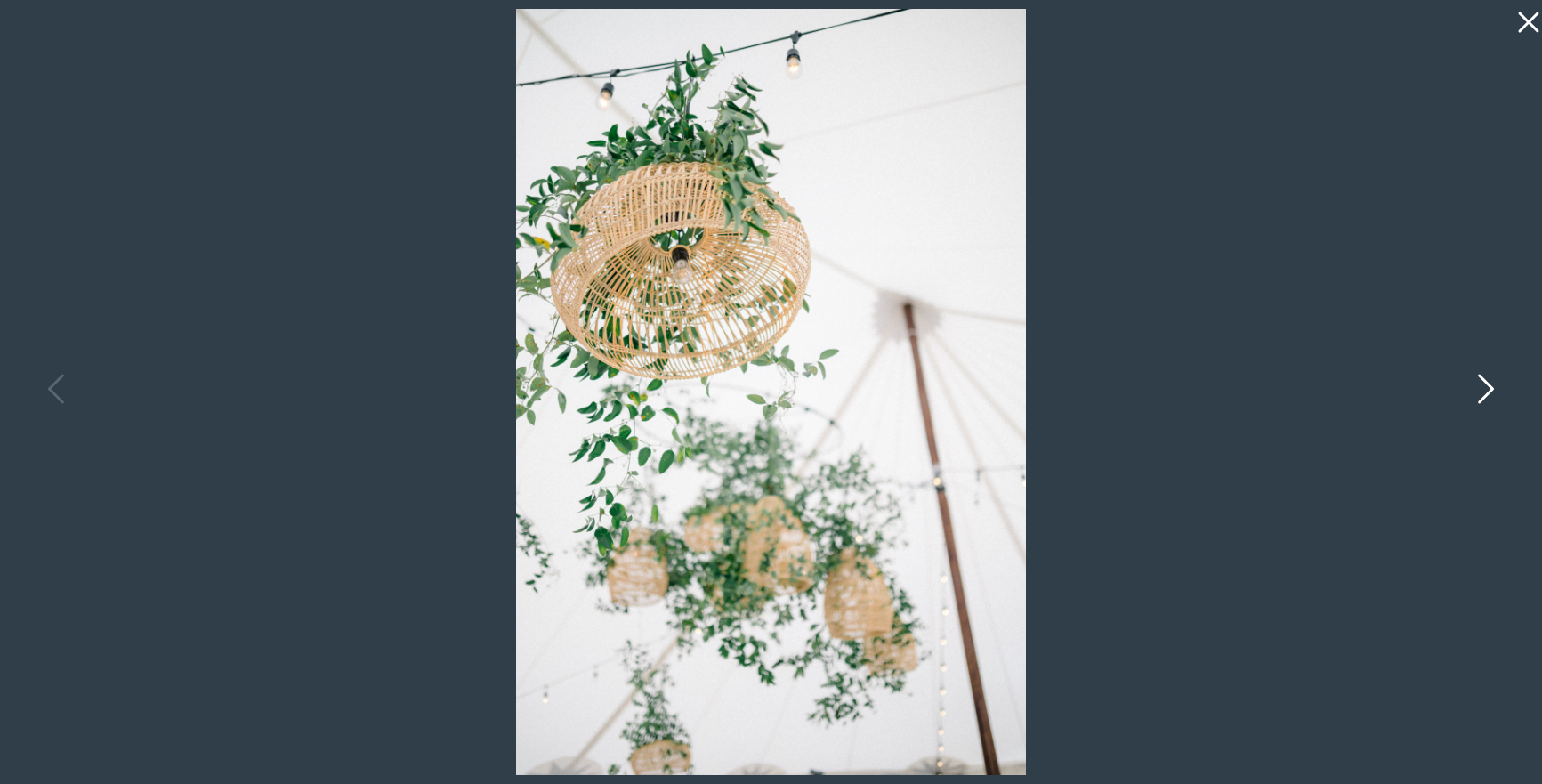
click at [1484, 392] on icon at bounding box center [1484, 392] width 45 height 54
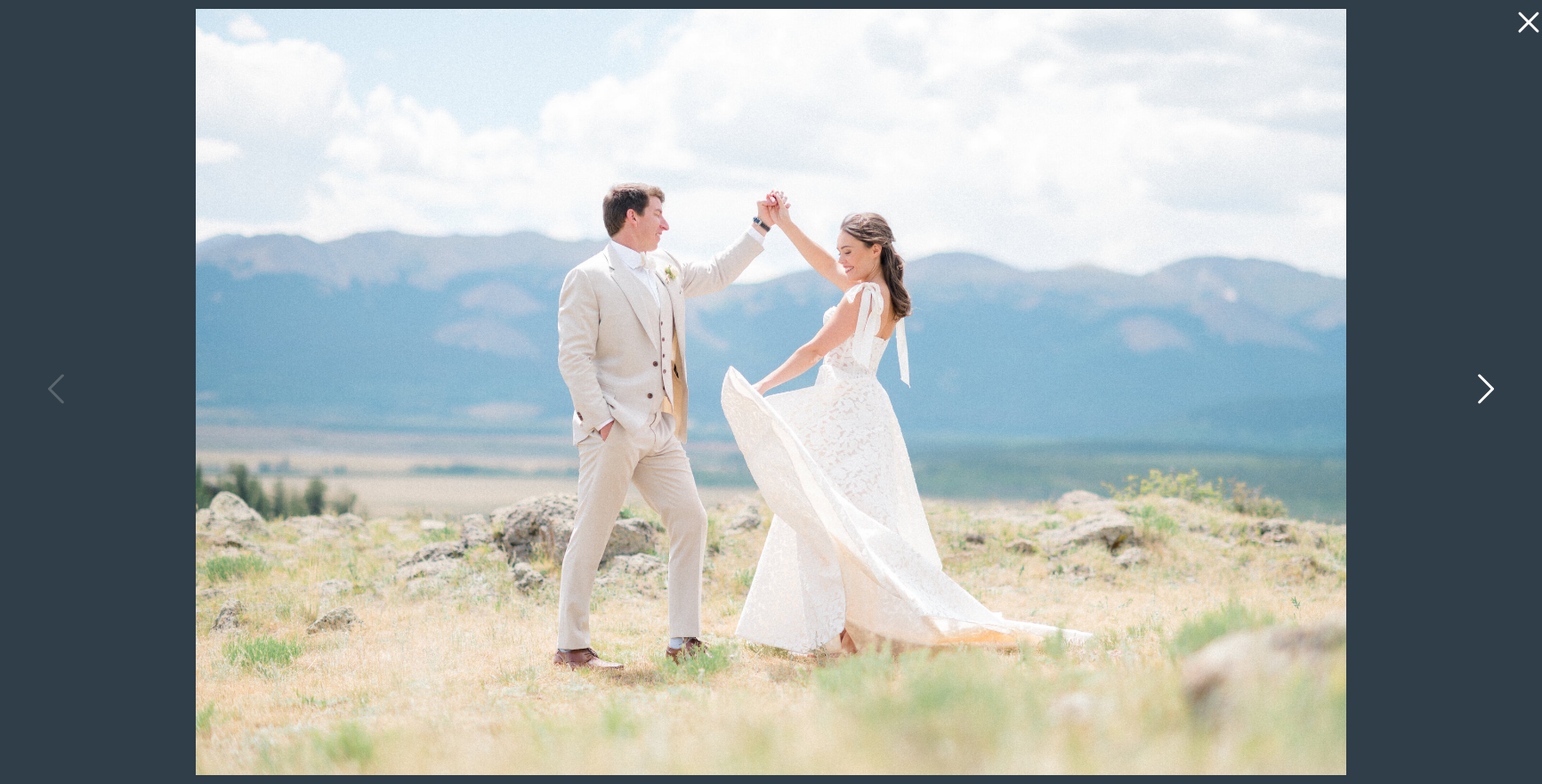
click at [1484, 392] on icon at bounding box center [1484, 392] width 45 height 54
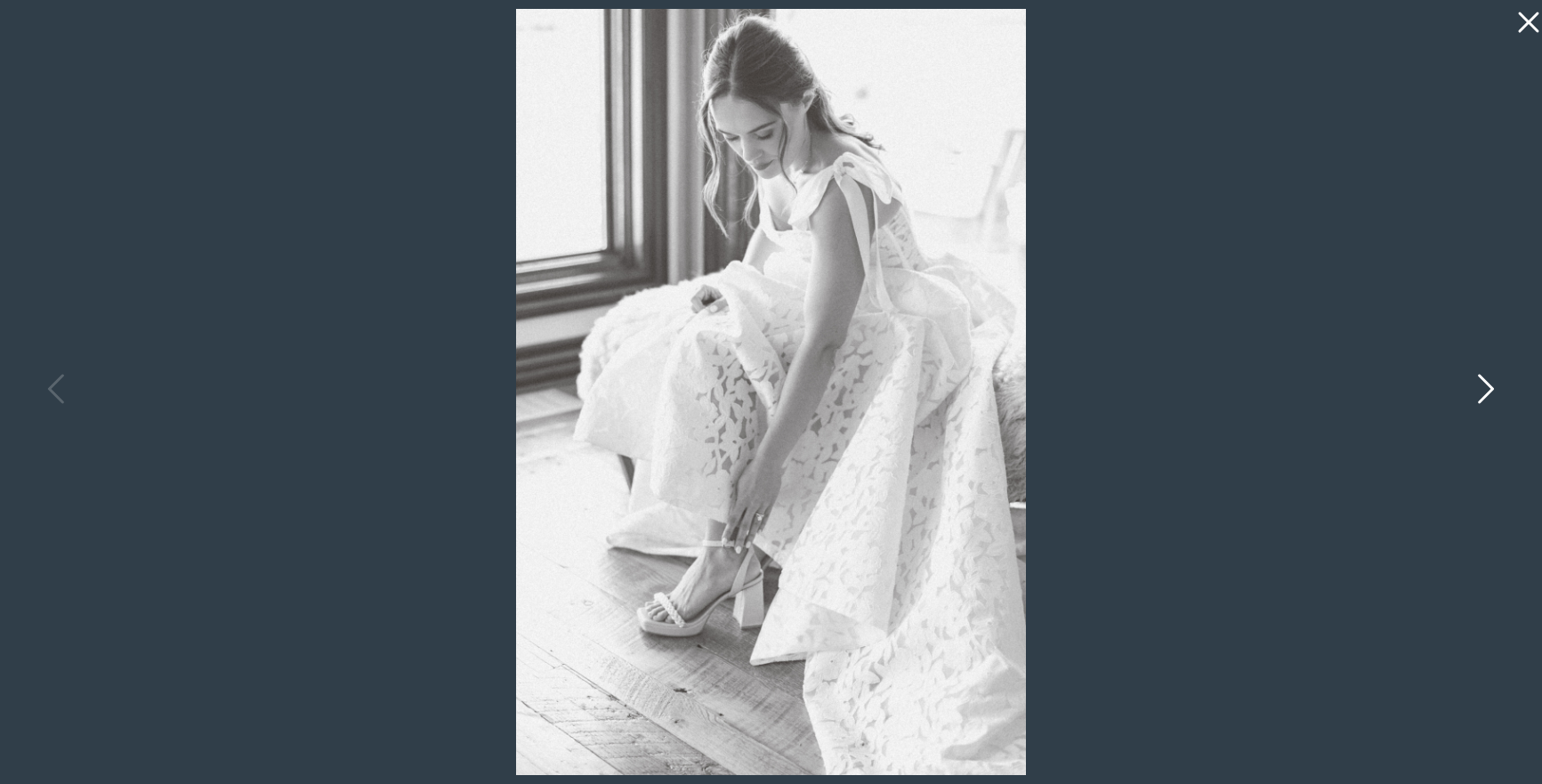
click at [1484, 393] on icon at bounding box center [1484, 392] width 45 height 54
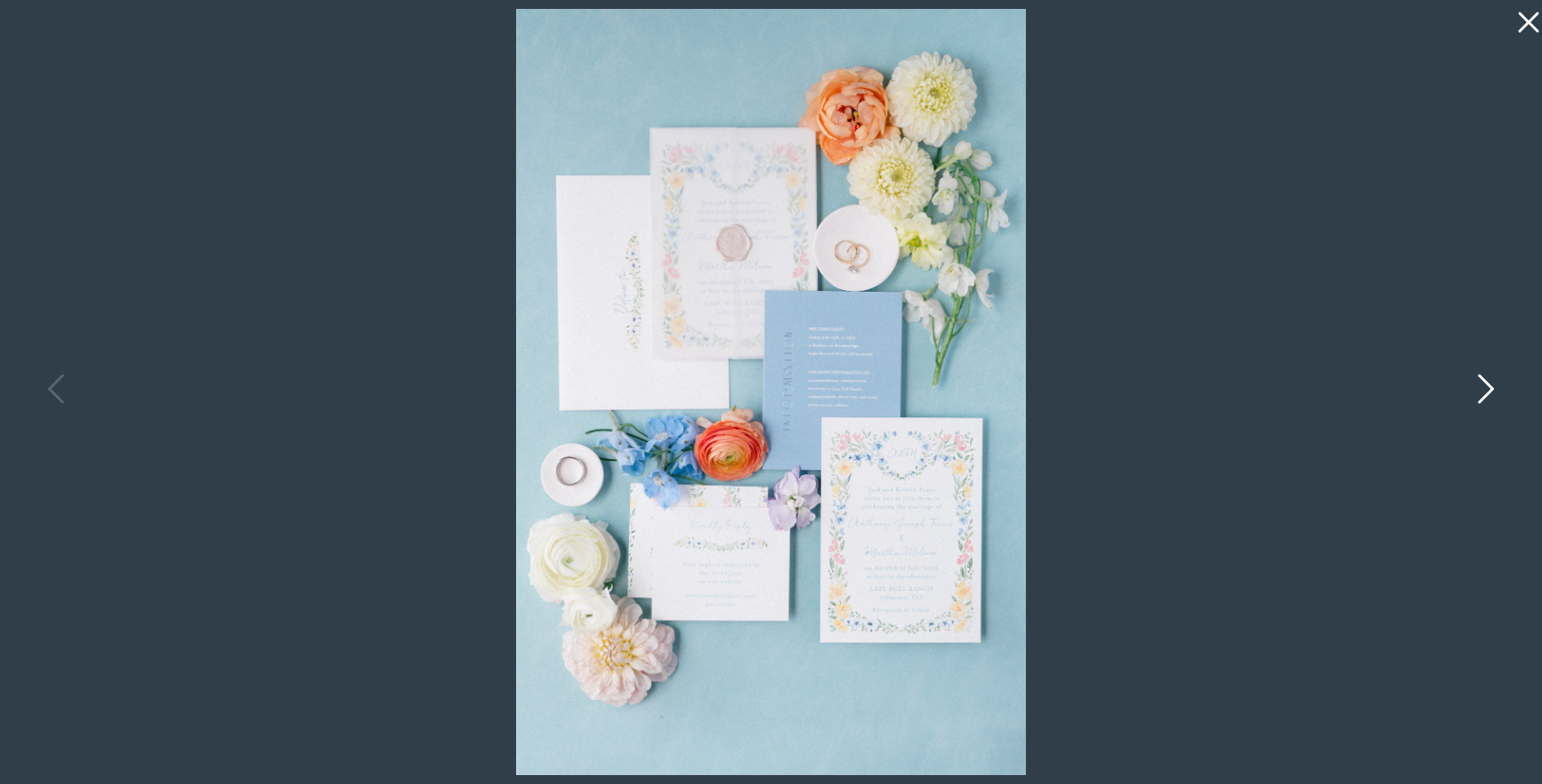
click at [1484, 393] on icon at bounding box center [1484, 392] width 45 height 54
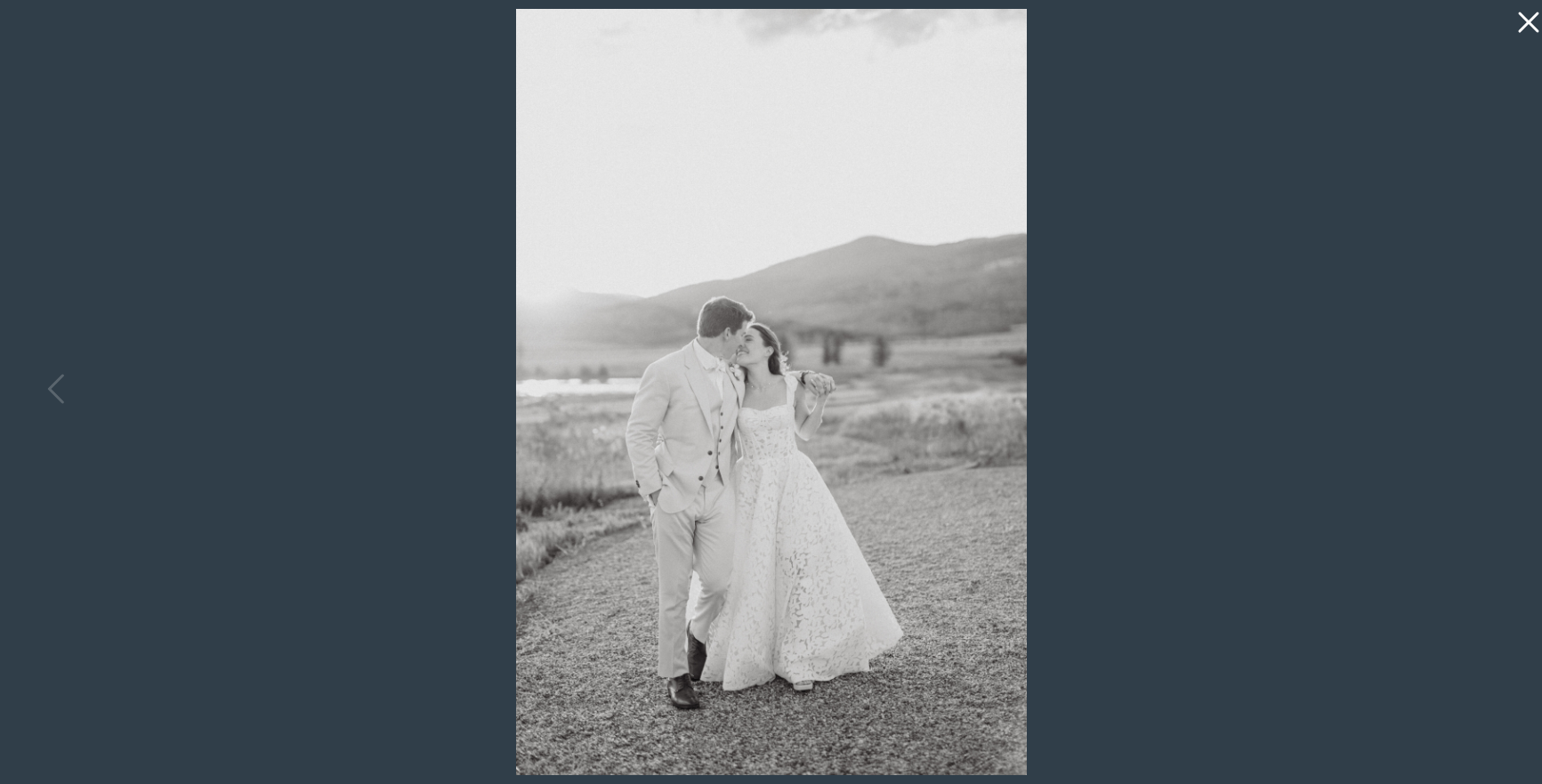
click at [1484, 394] on div at bounding box center [771, 392] width 1542 height 784
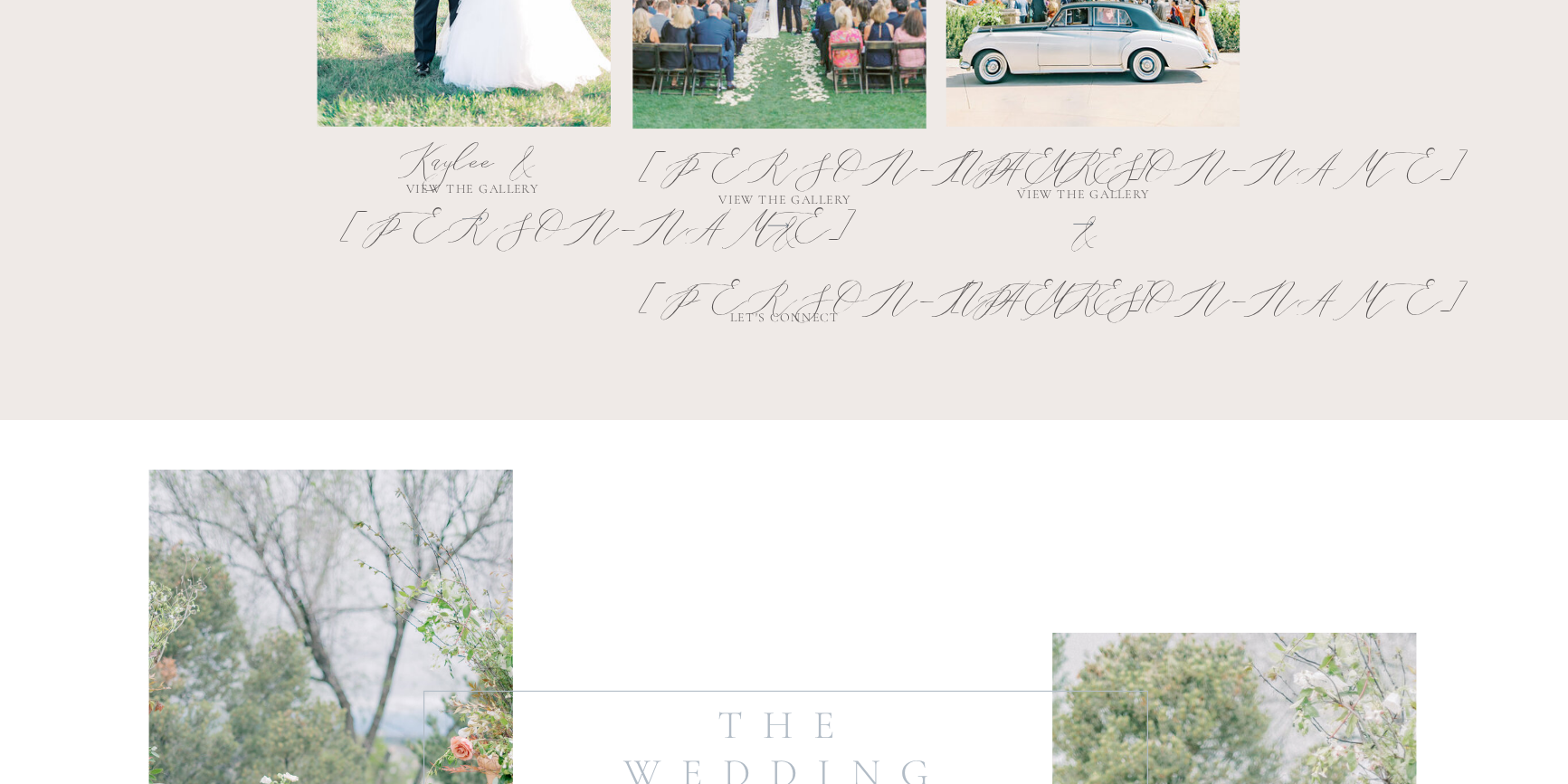
scroll to position [1733, 0]
